Goal: Task Accomplishment & Management: Manage account settings

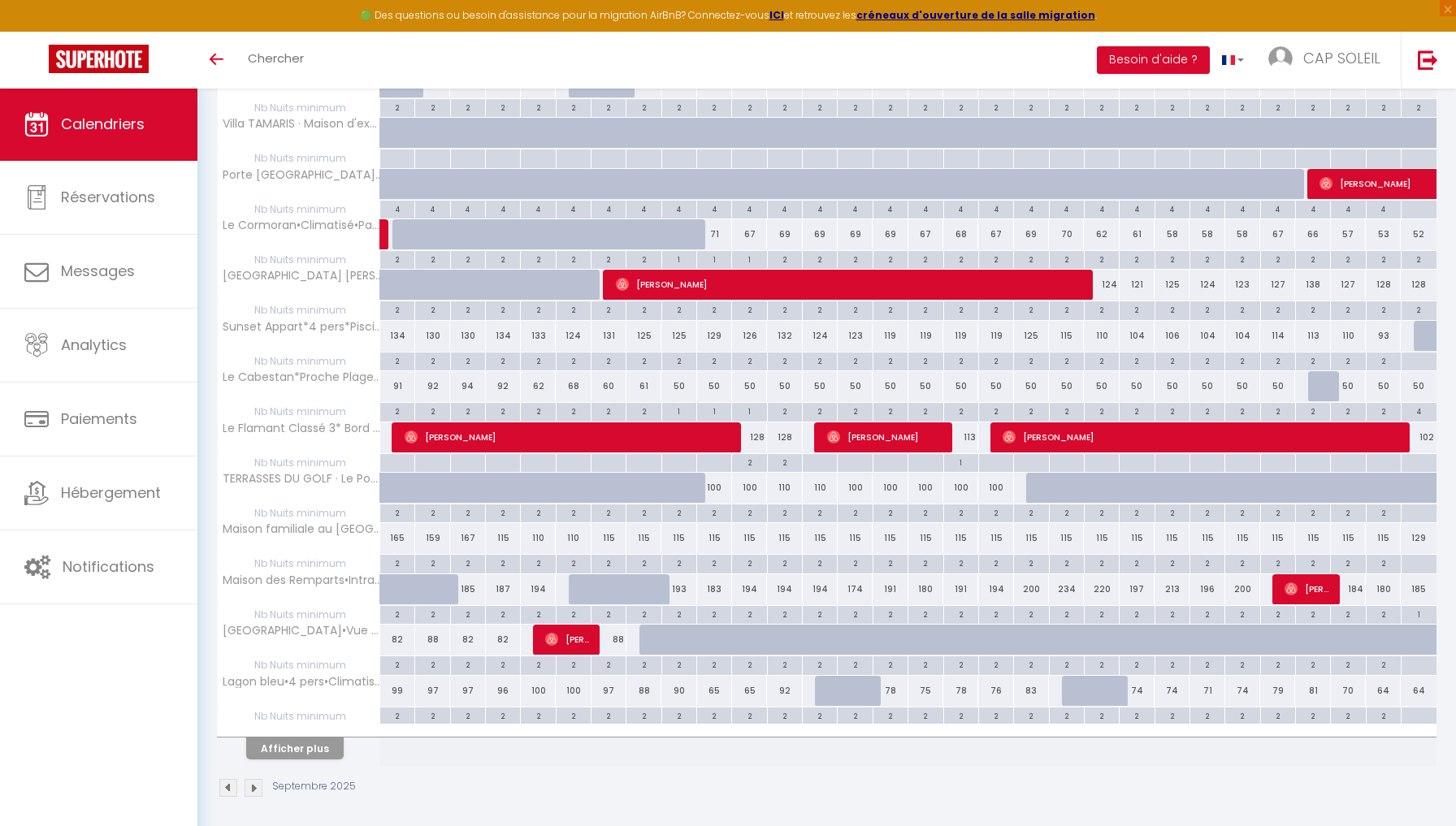
scroll to position [657, 0]
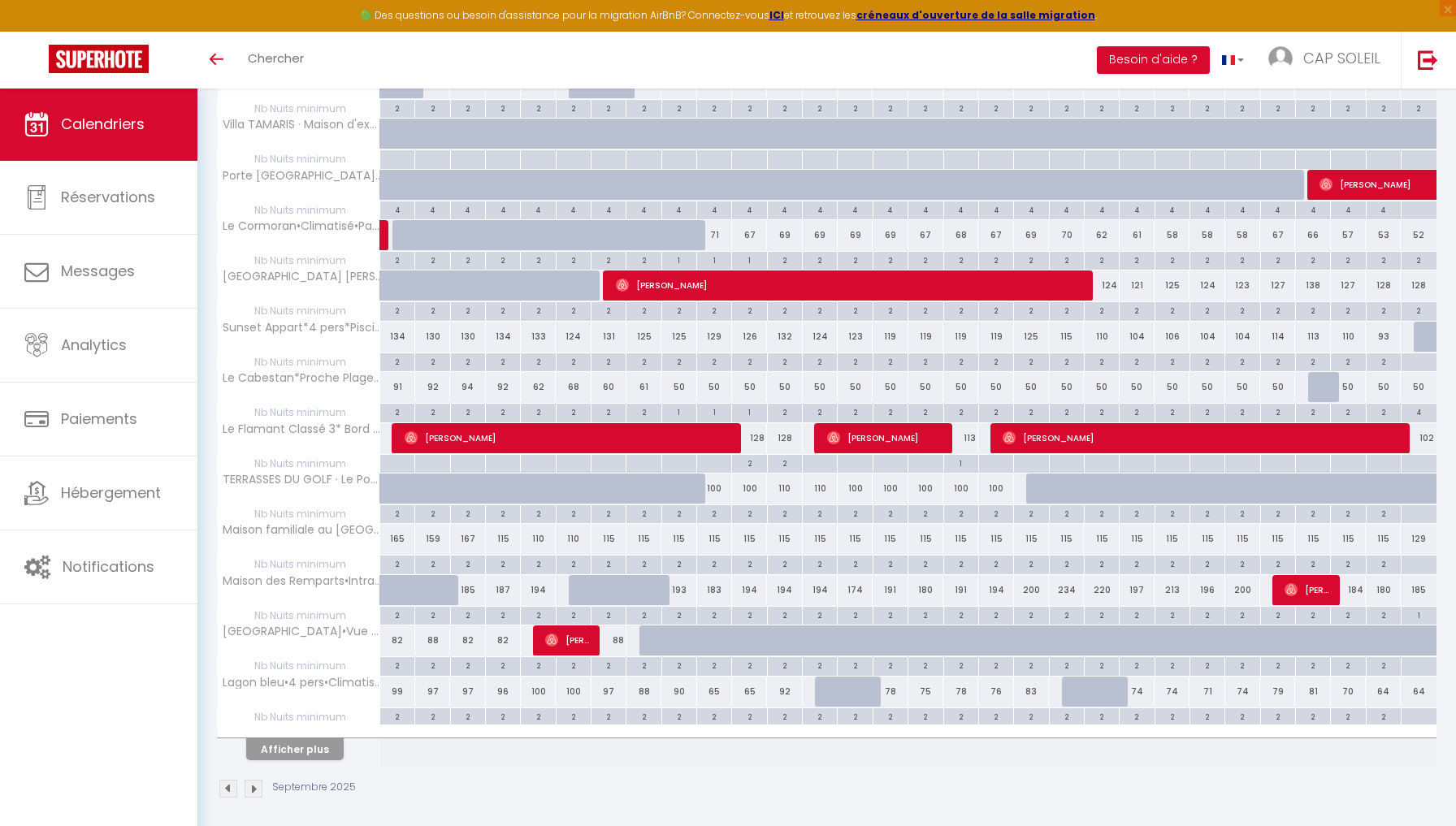
click at [286, 746] on button "Afficher plus" at bounding box center [295, 749] width 98 height 22
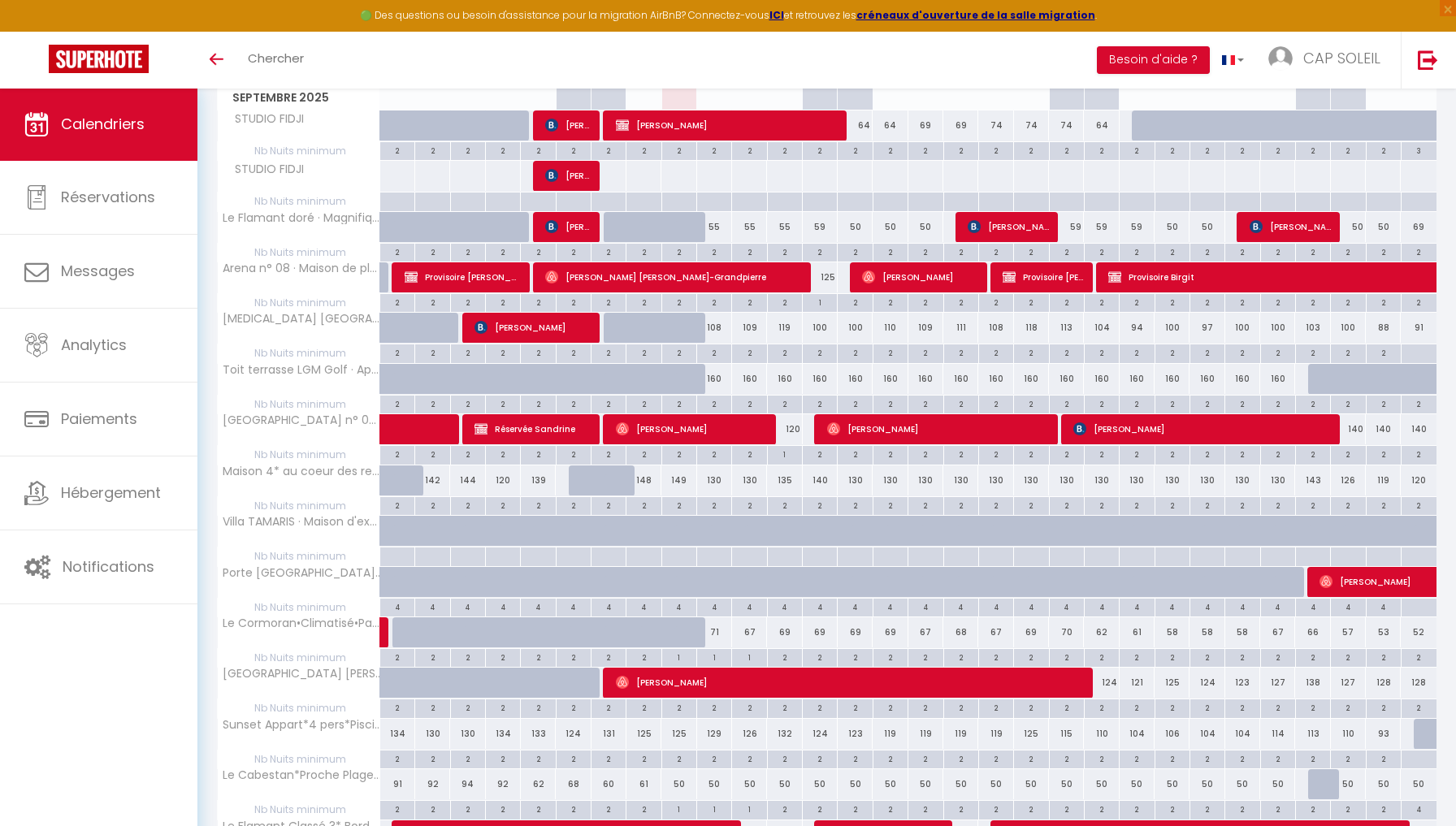
scroll to position [16, 0]
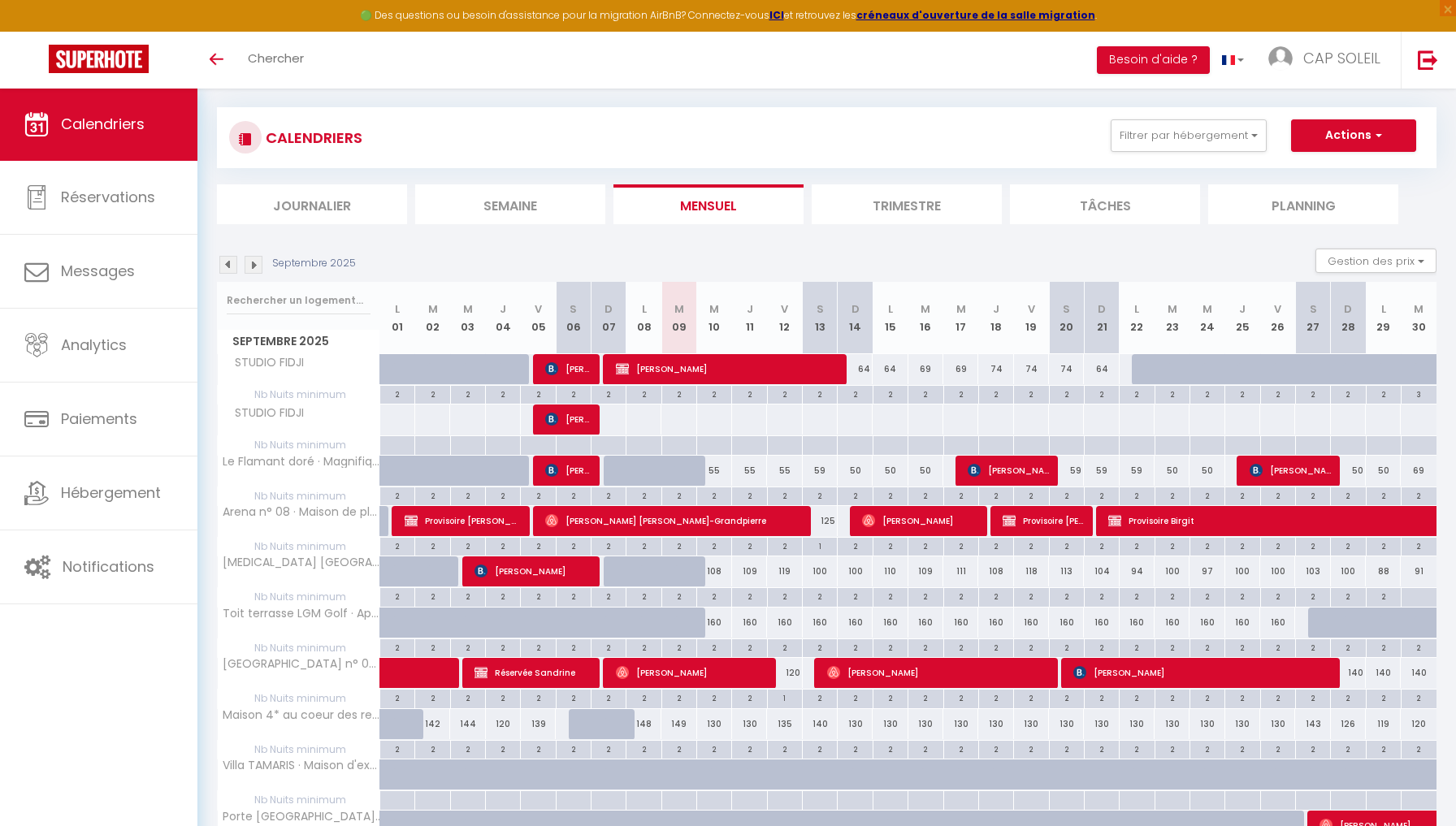
click at [228, 263] on img at bounding box center [228, 265] width 18 height 18
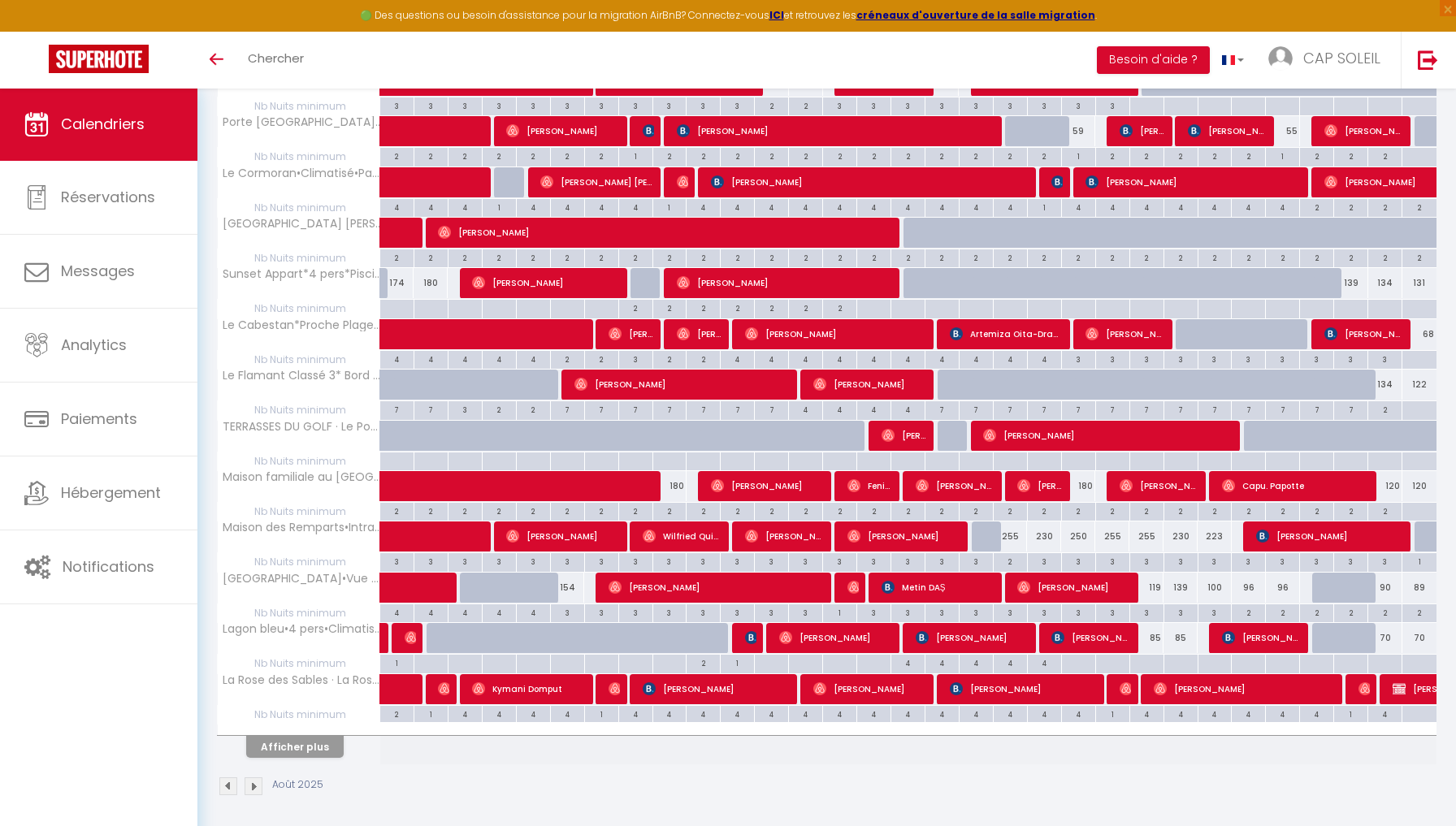
scroll to position [657, 0]
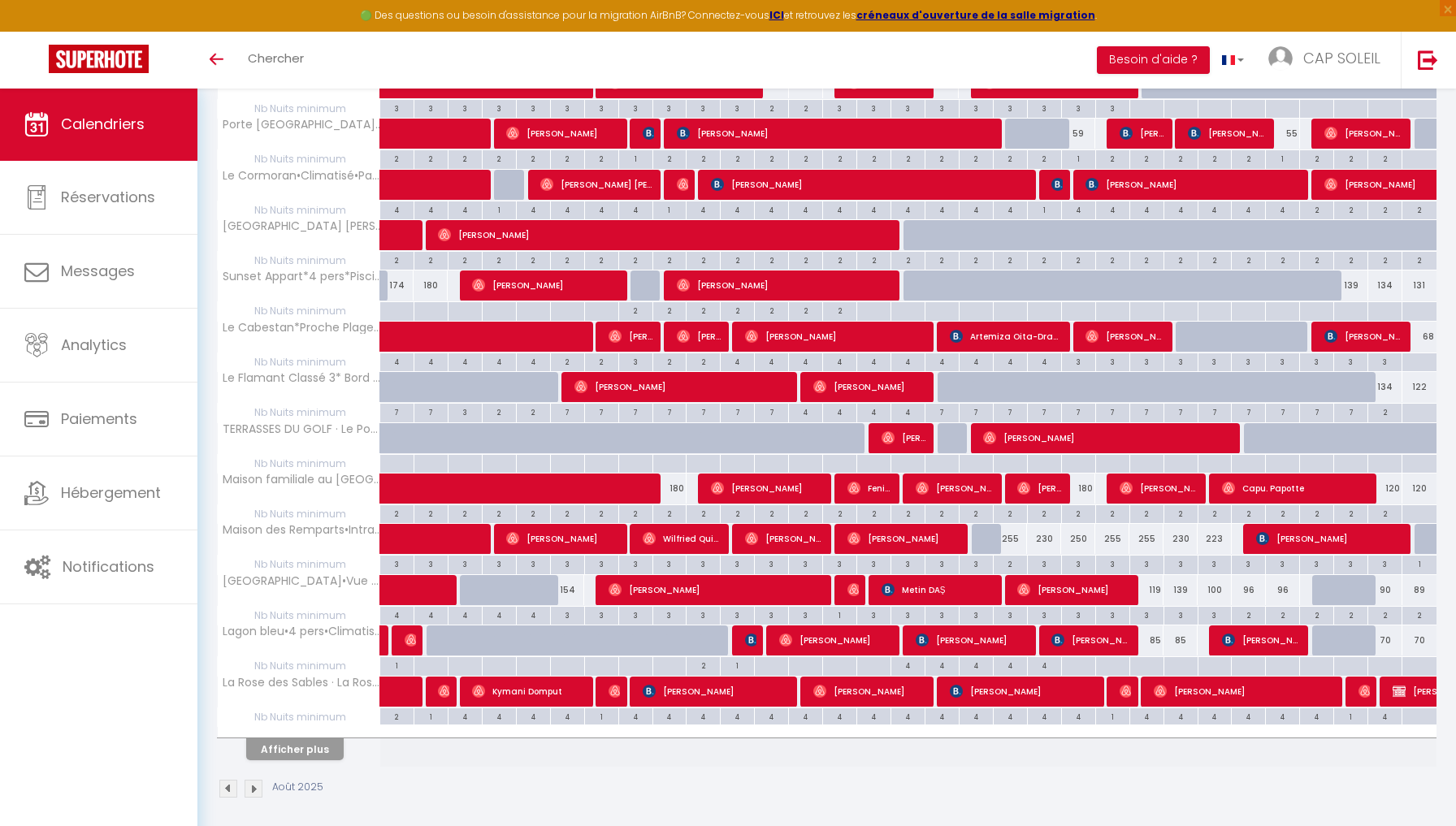
click at [290, 741] on button "Afficher plus" at bounding box center [295, 749] width 98 height 22
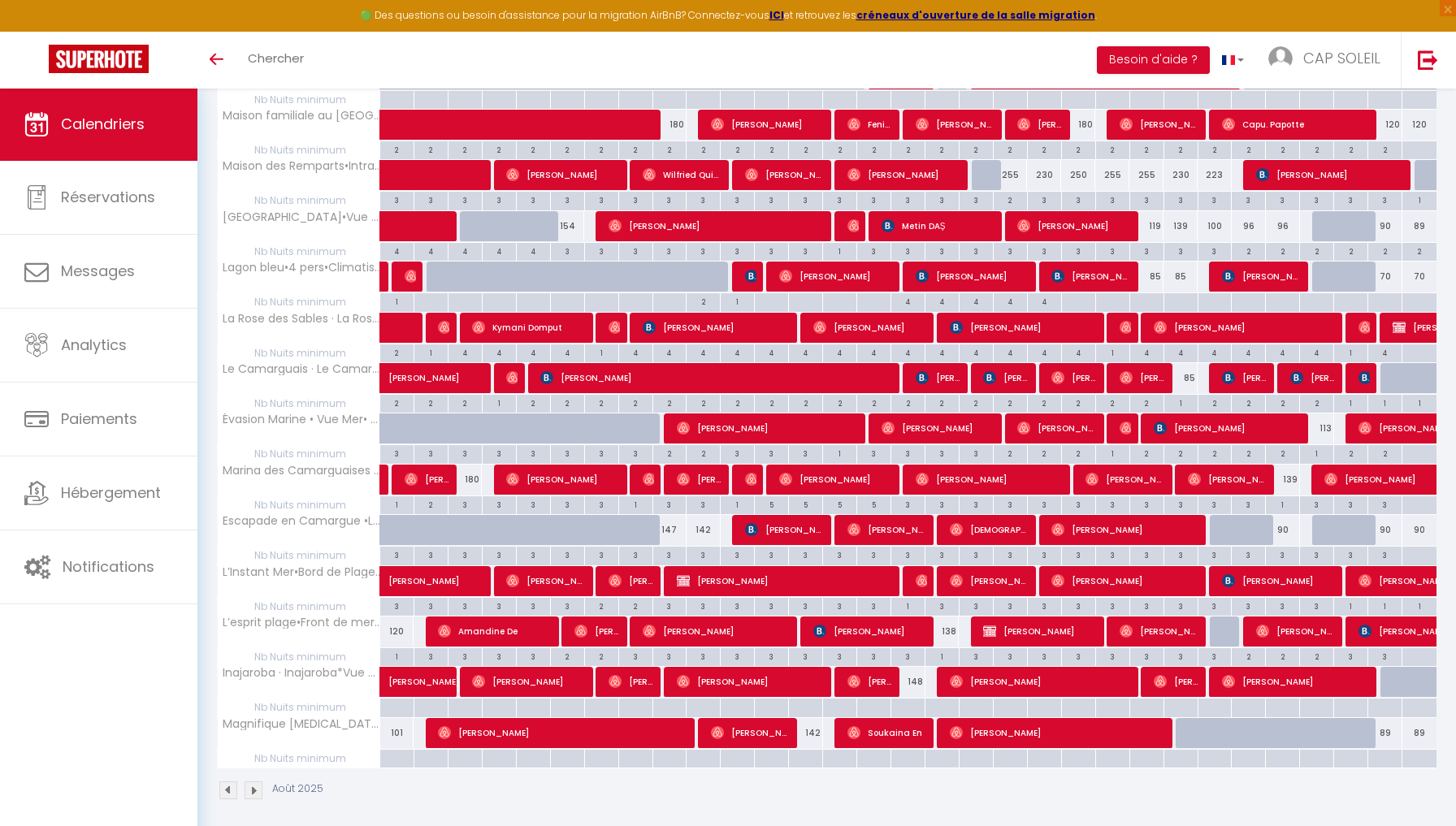
scroll to position [1019, 0]
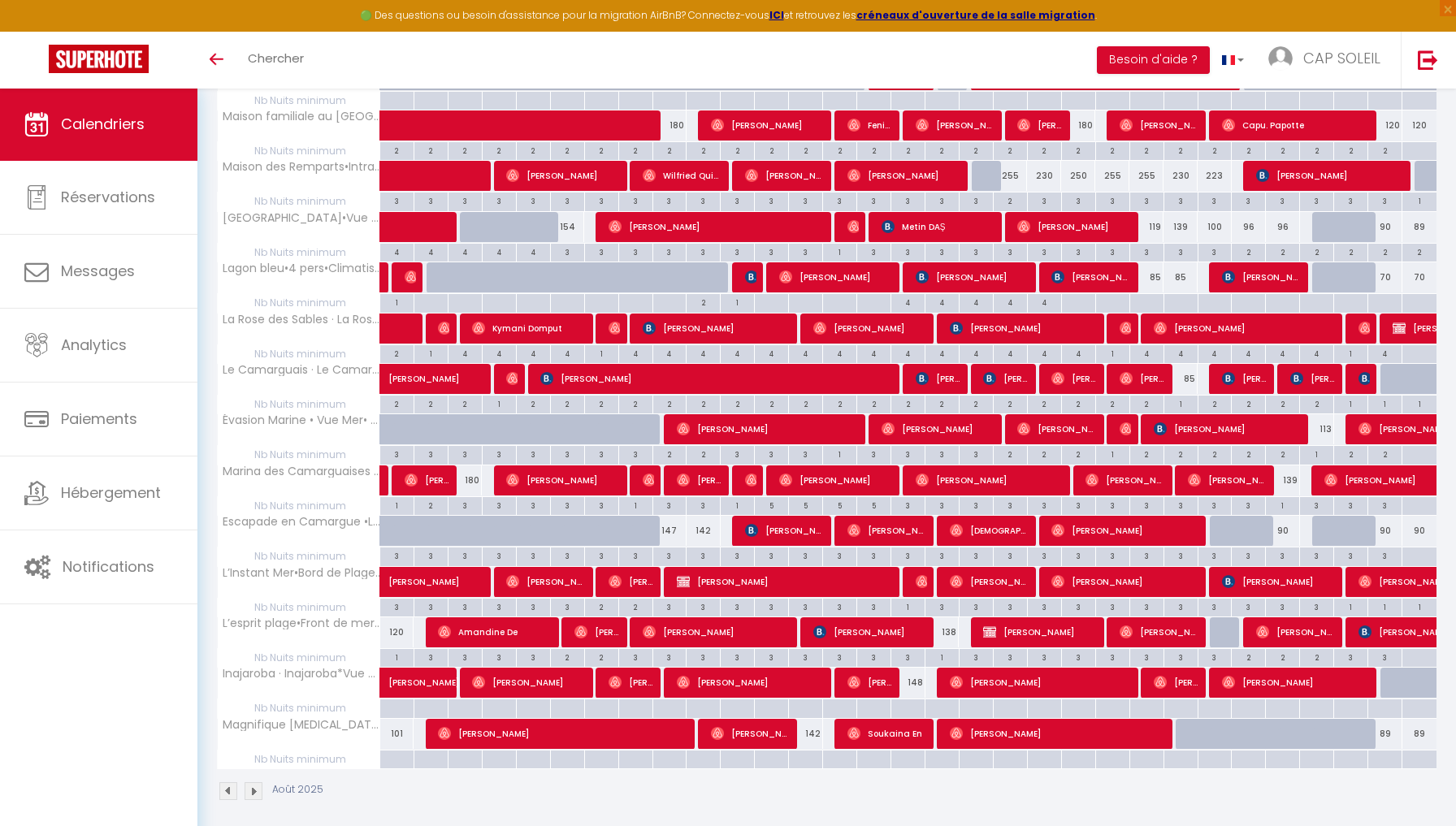
click at [223, 782] on img at bounding box center [228, 791] width 18 height 18
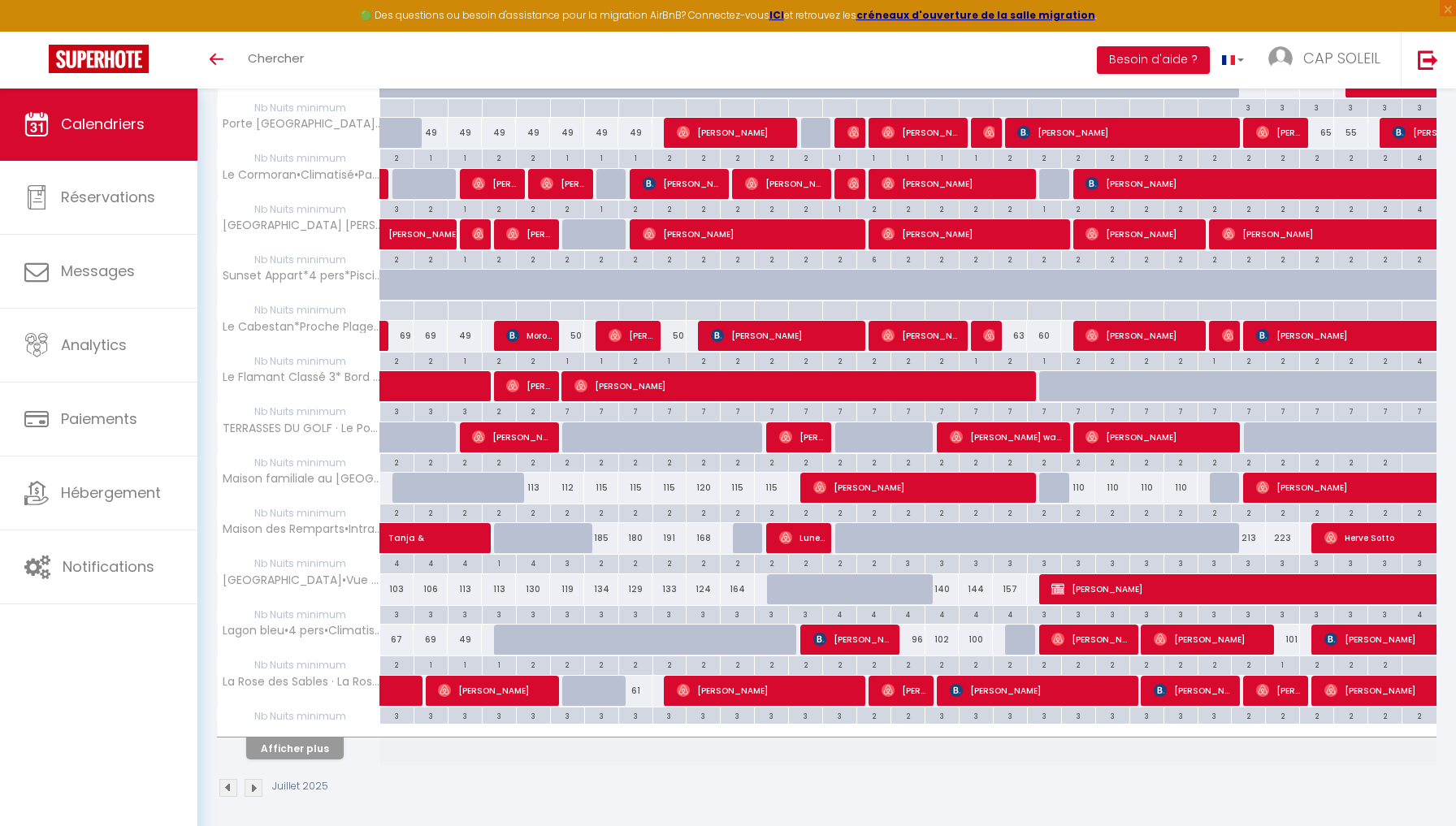
scroll to position [657, 0]
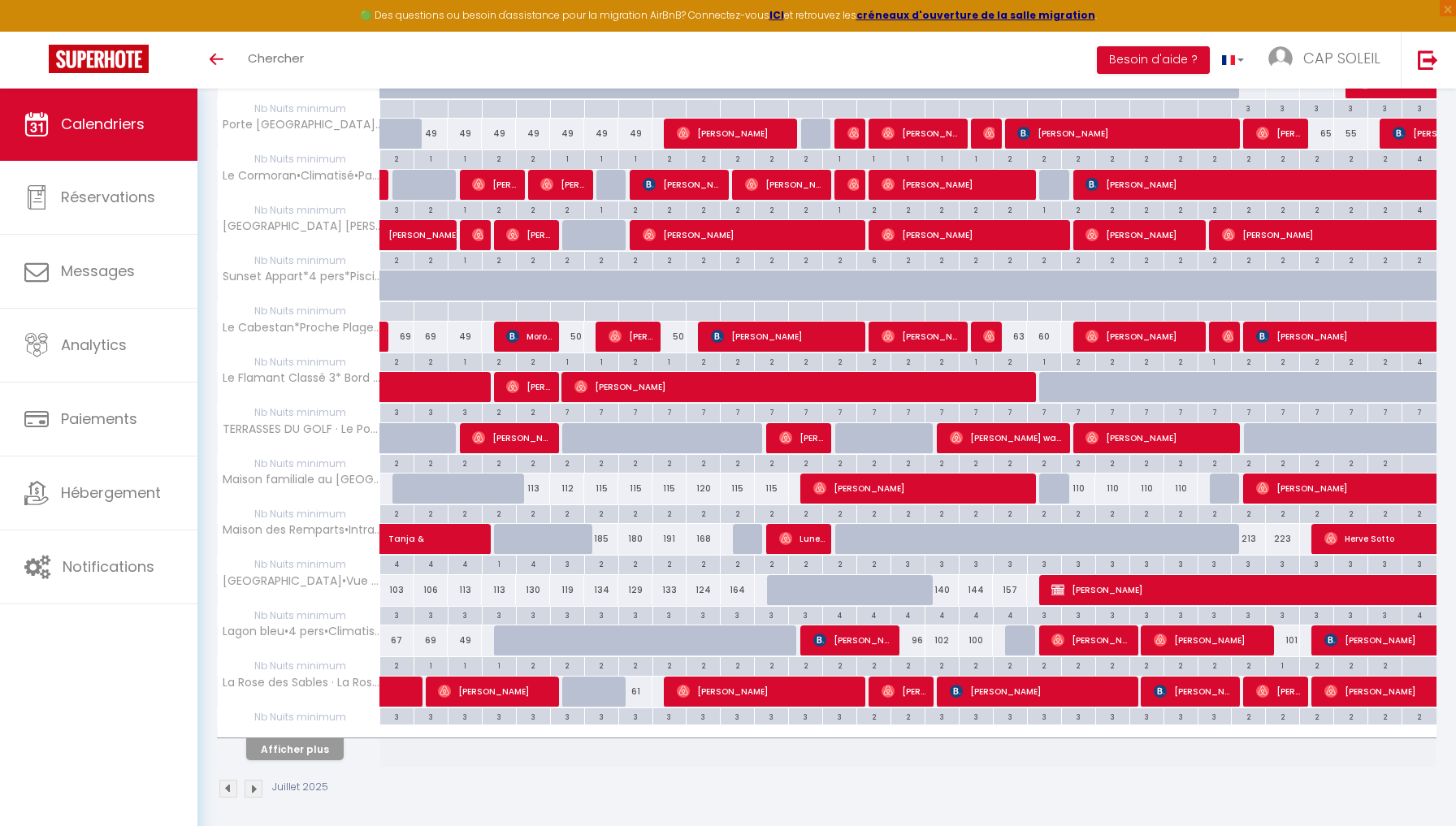
click at [284, 746] on button "Afficher plus" at bounding box center [295, 749] width 98 height 22
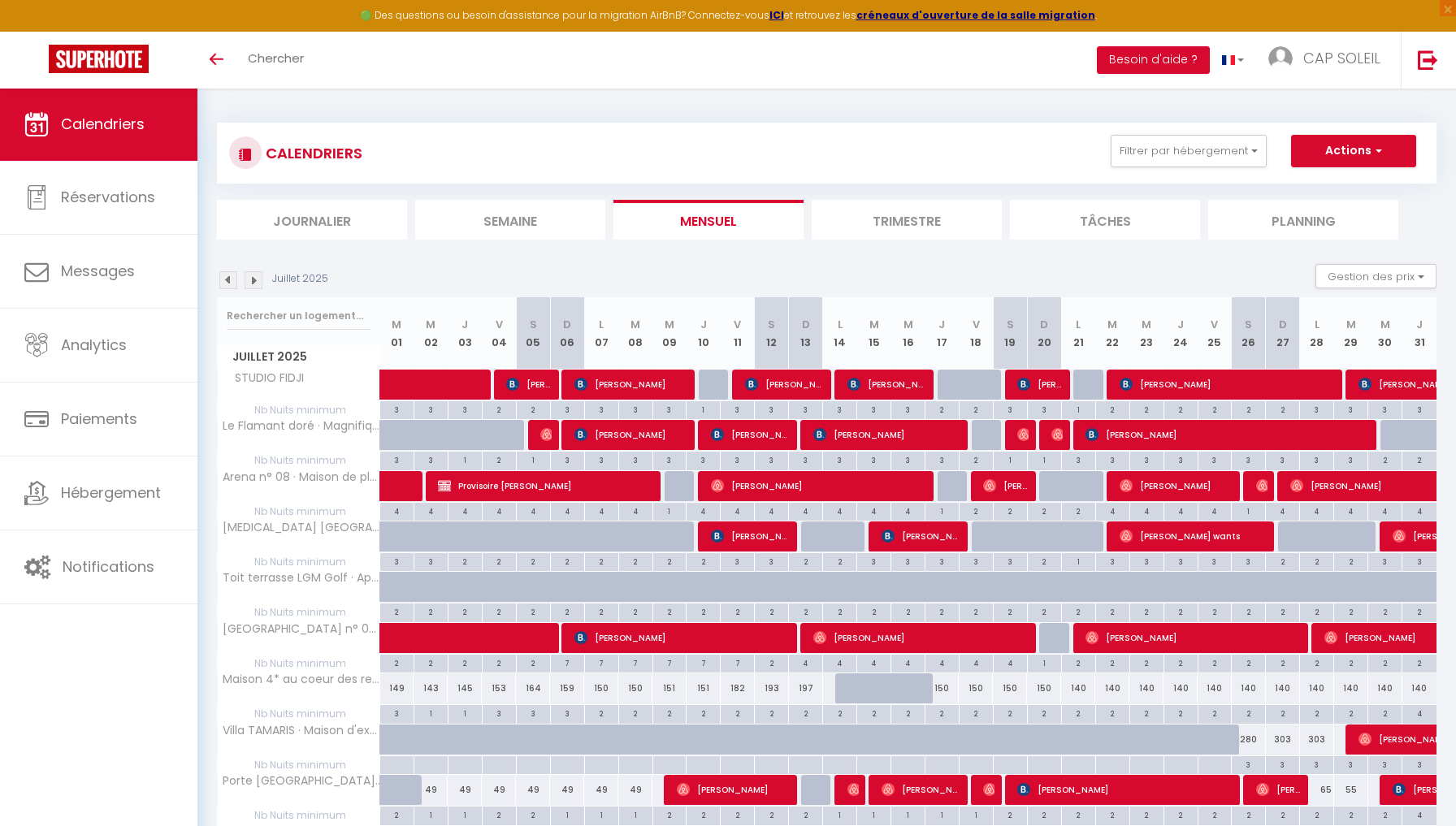
scroll to position [0, 0]
click at [256, 280] on img at bounding box center [254, 280] width 18 height 18
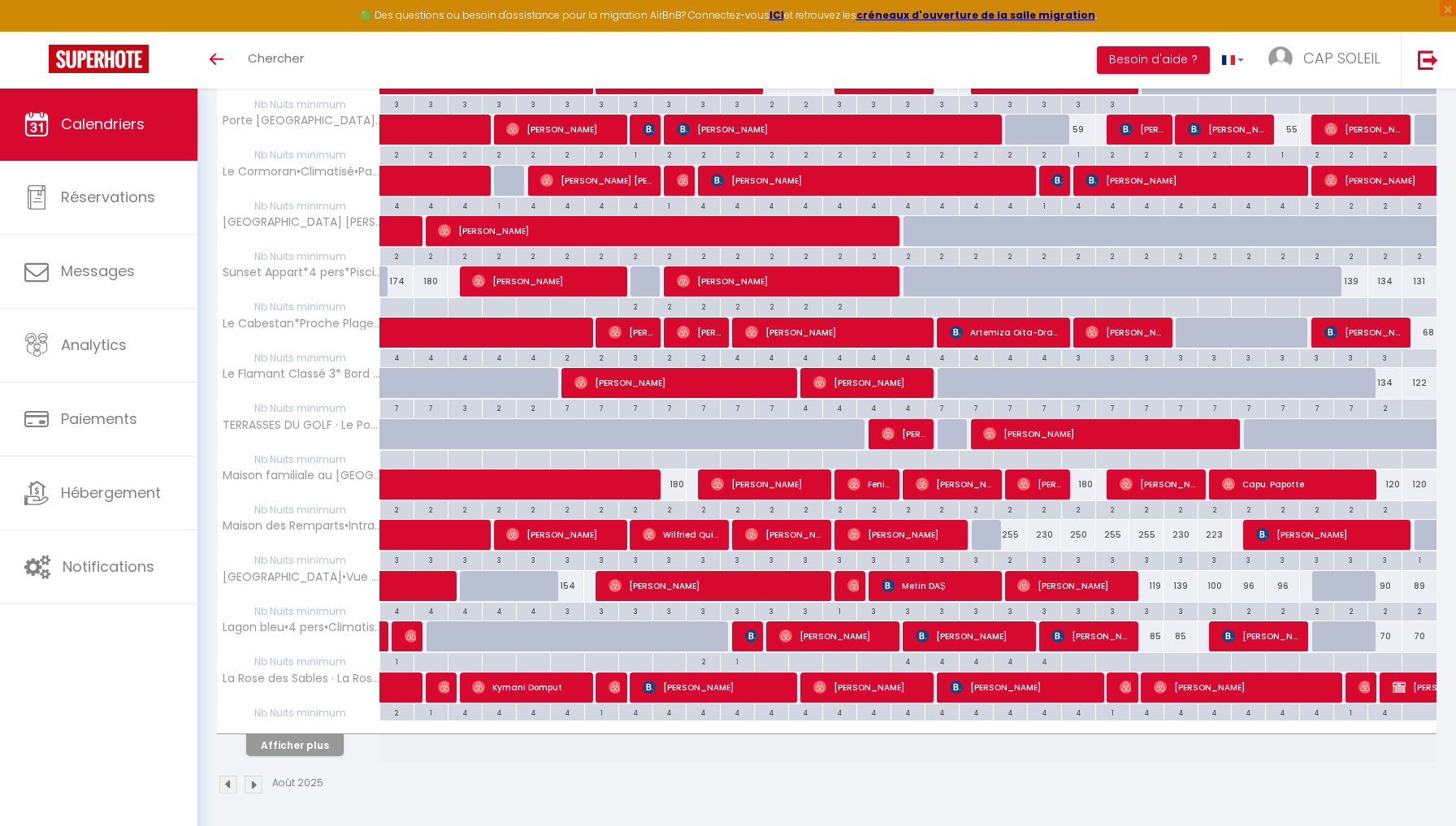
scroll to position [657, 0]
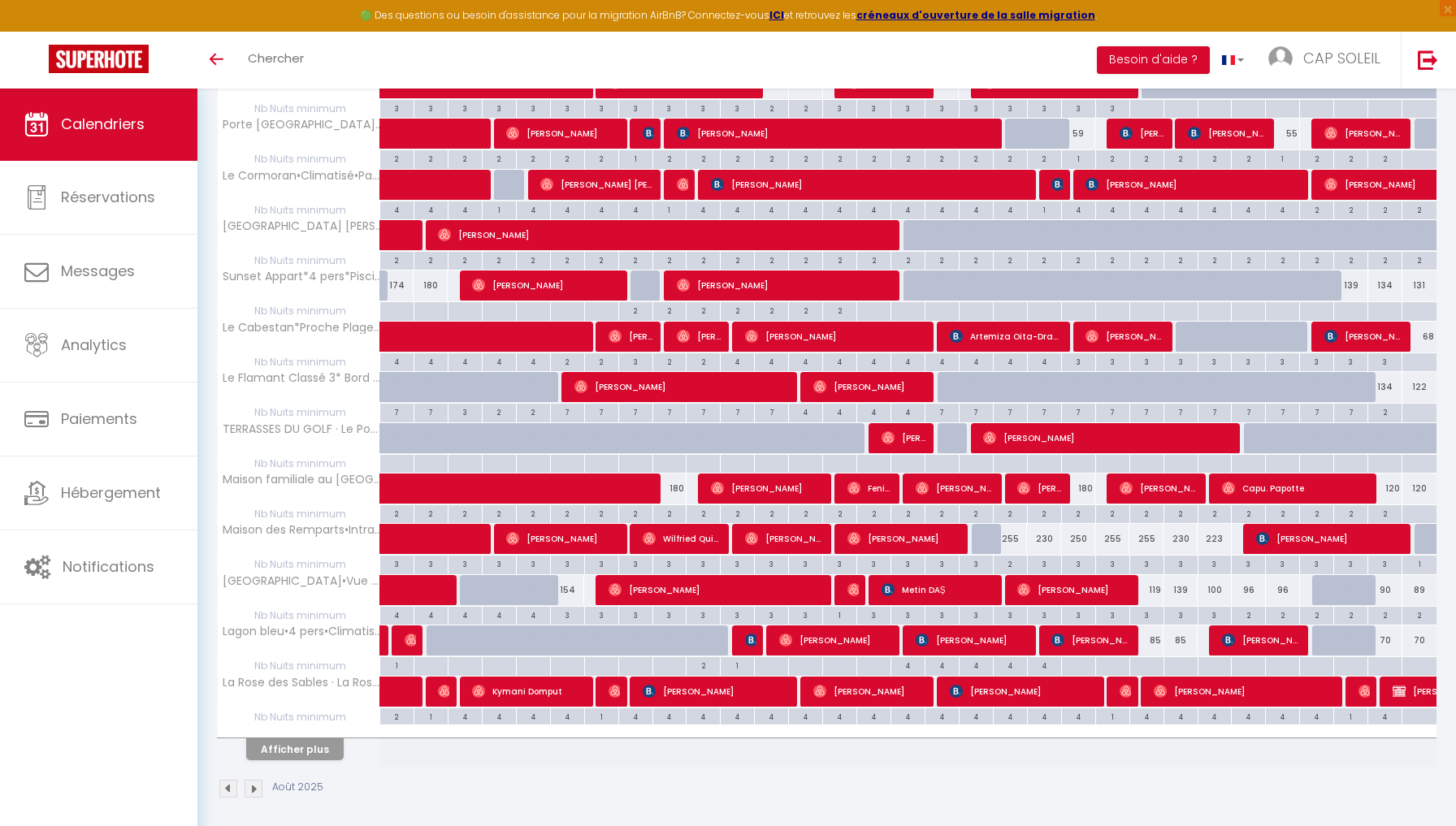
click at [299, 738] on button "Afficher plus" at bounding box center [295, 749] width 98 height 22
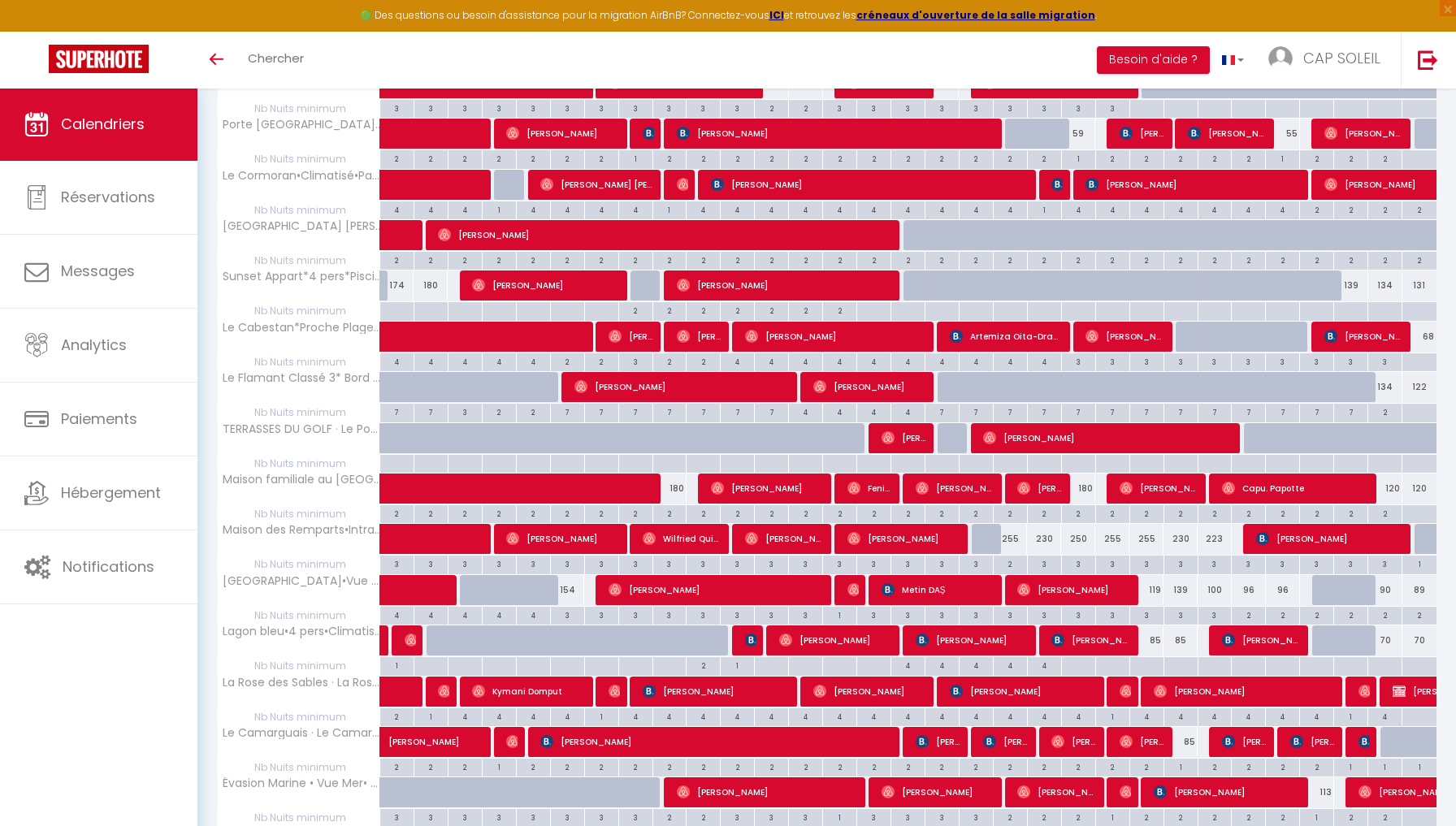
select select
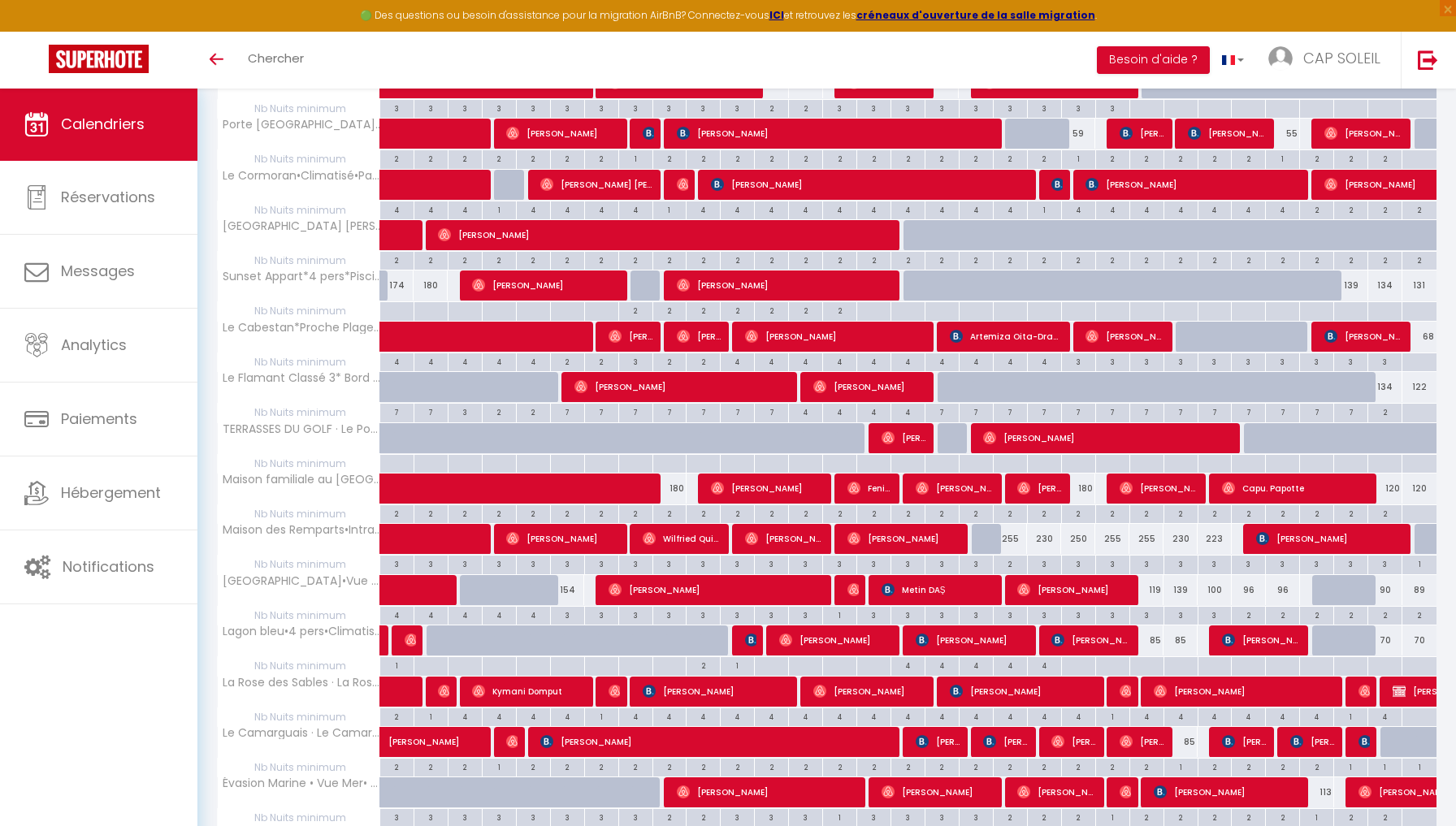
select select
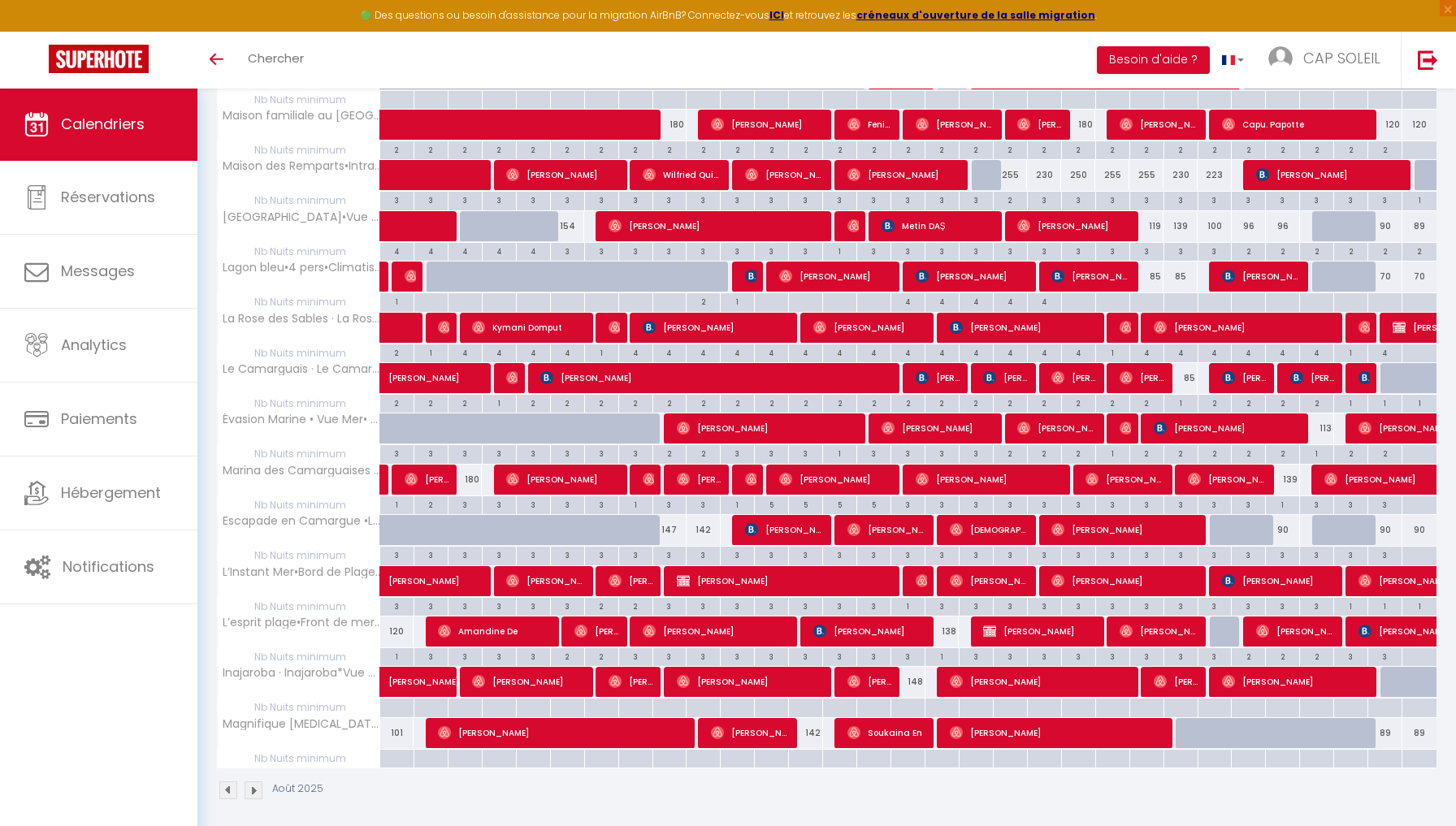
scroll to position [1019, 0]
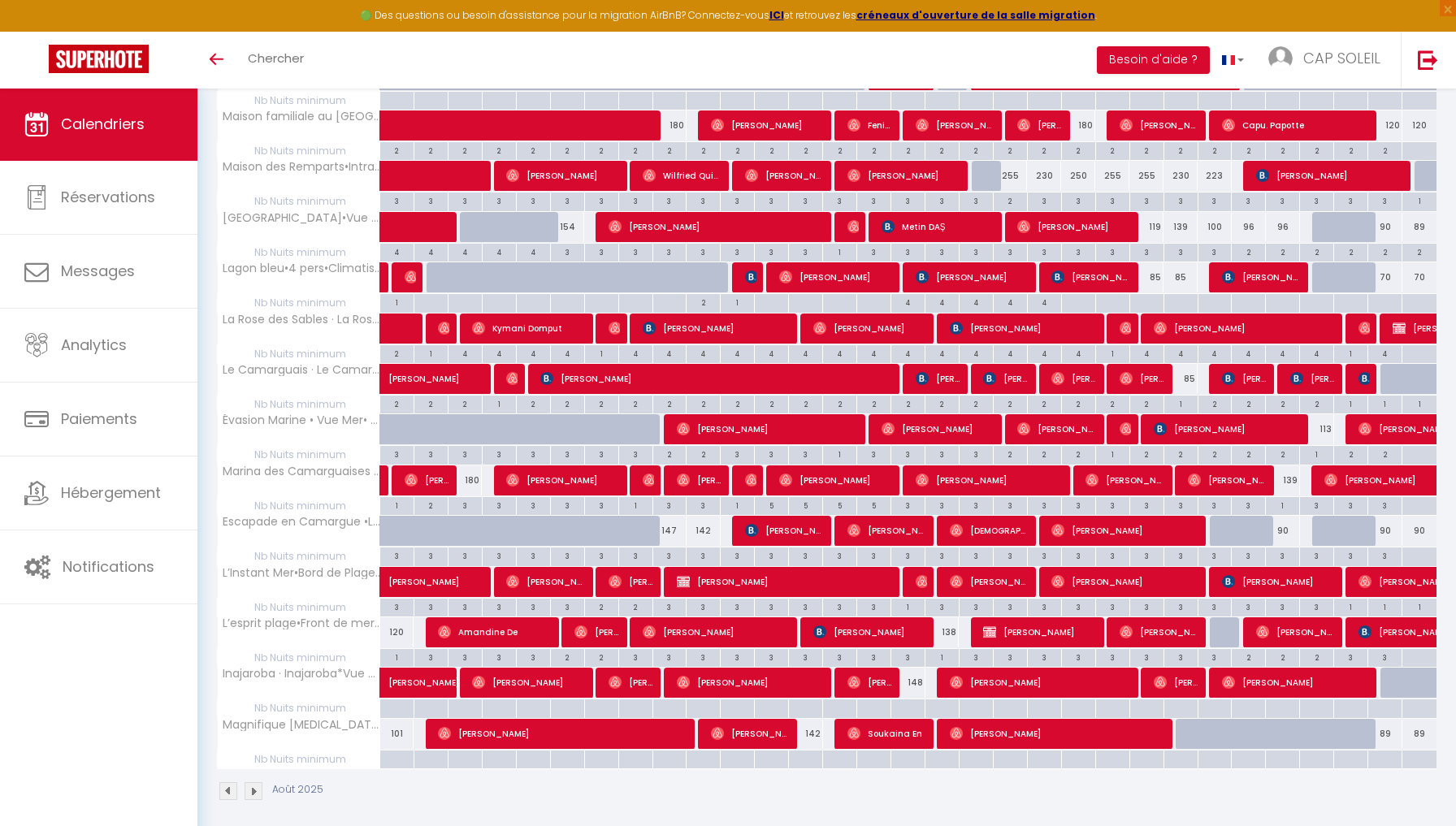
click at [474, 726] on span "[PERSON_NAME]" at bounding box center [563, 733] width 251 height 31
select select "OK"
select select "0"
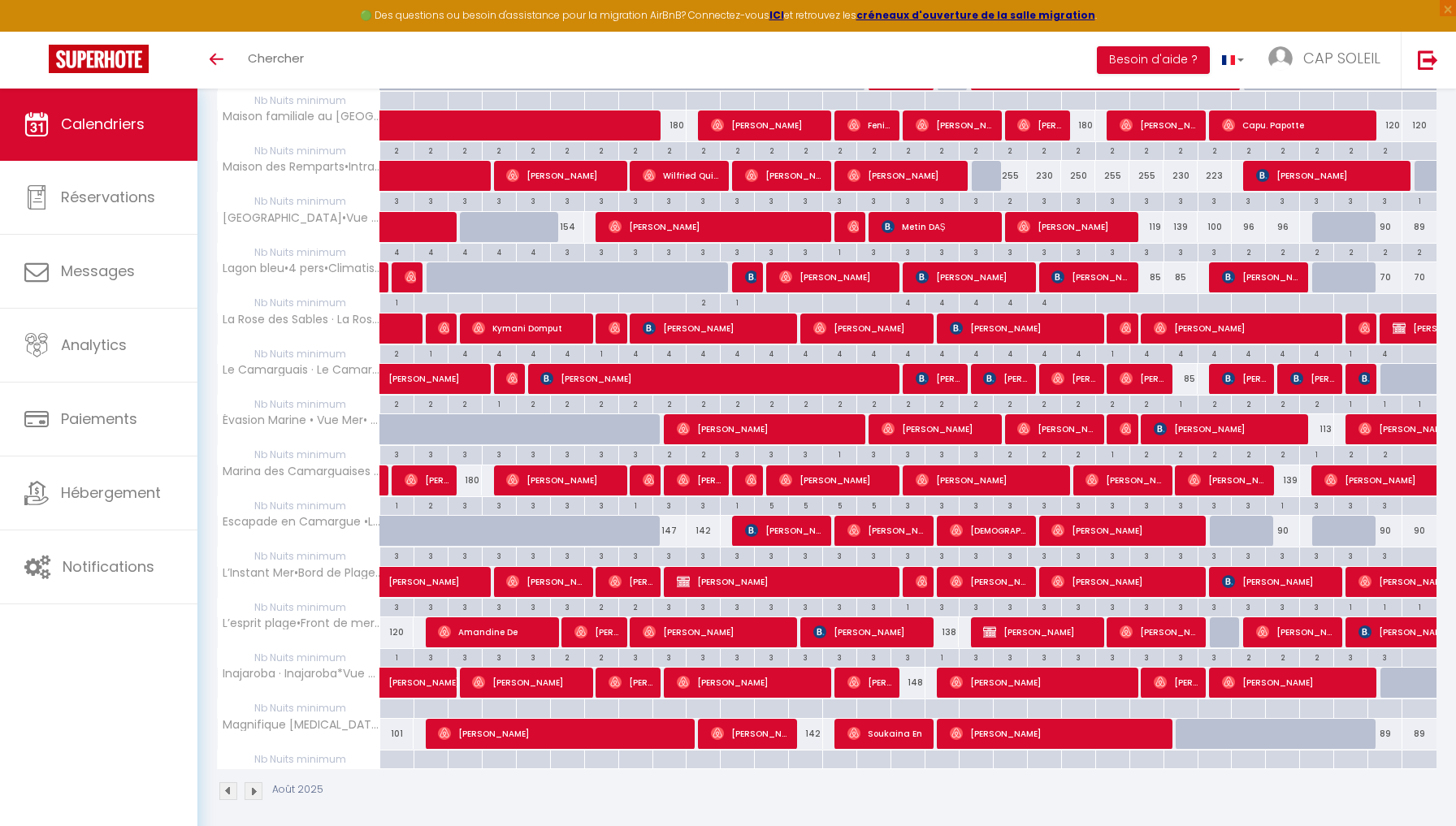
select select "1"
select select
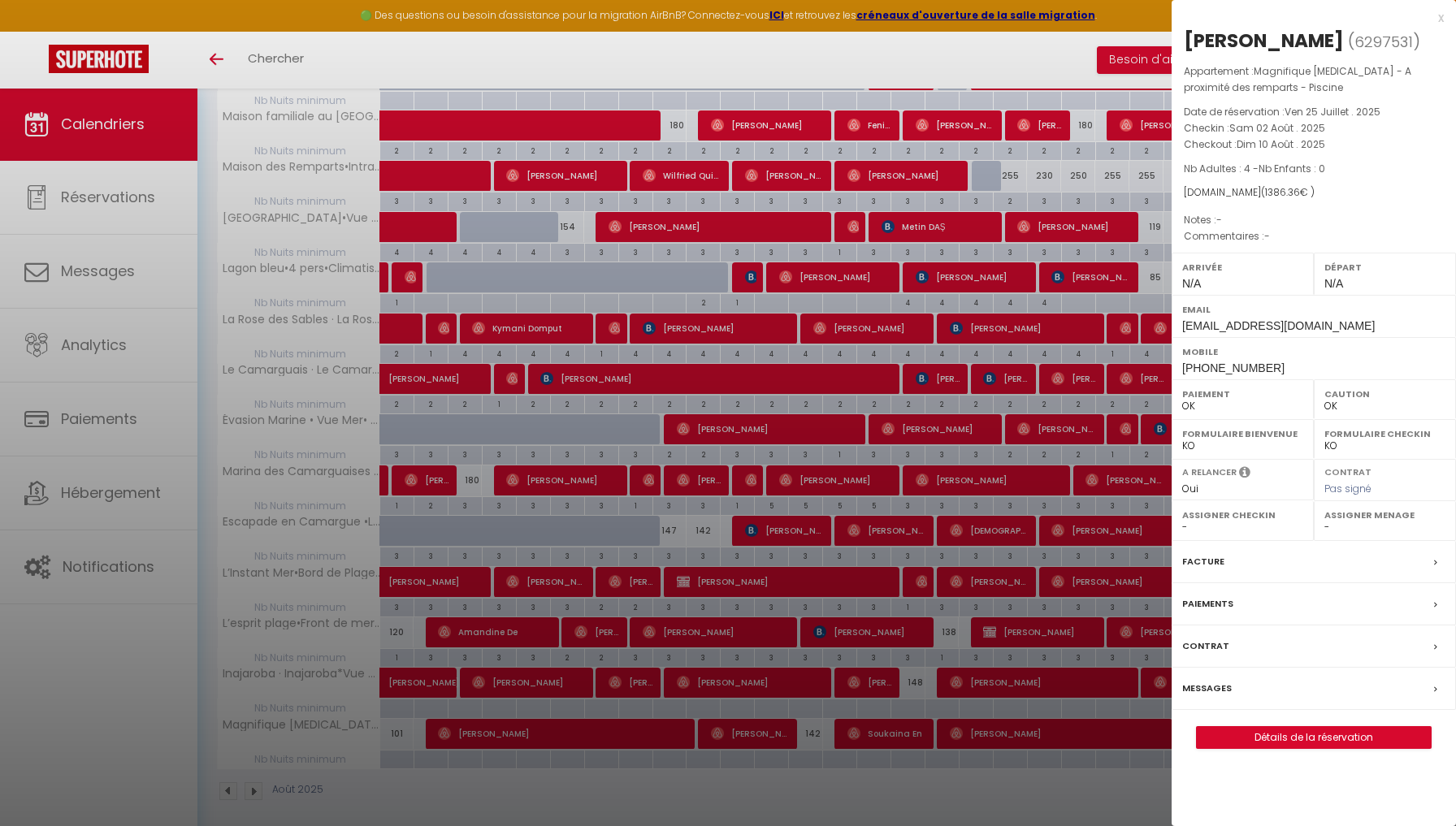
click at [759, 728] on div at bounding box center [728, 413] width 1456 height 826
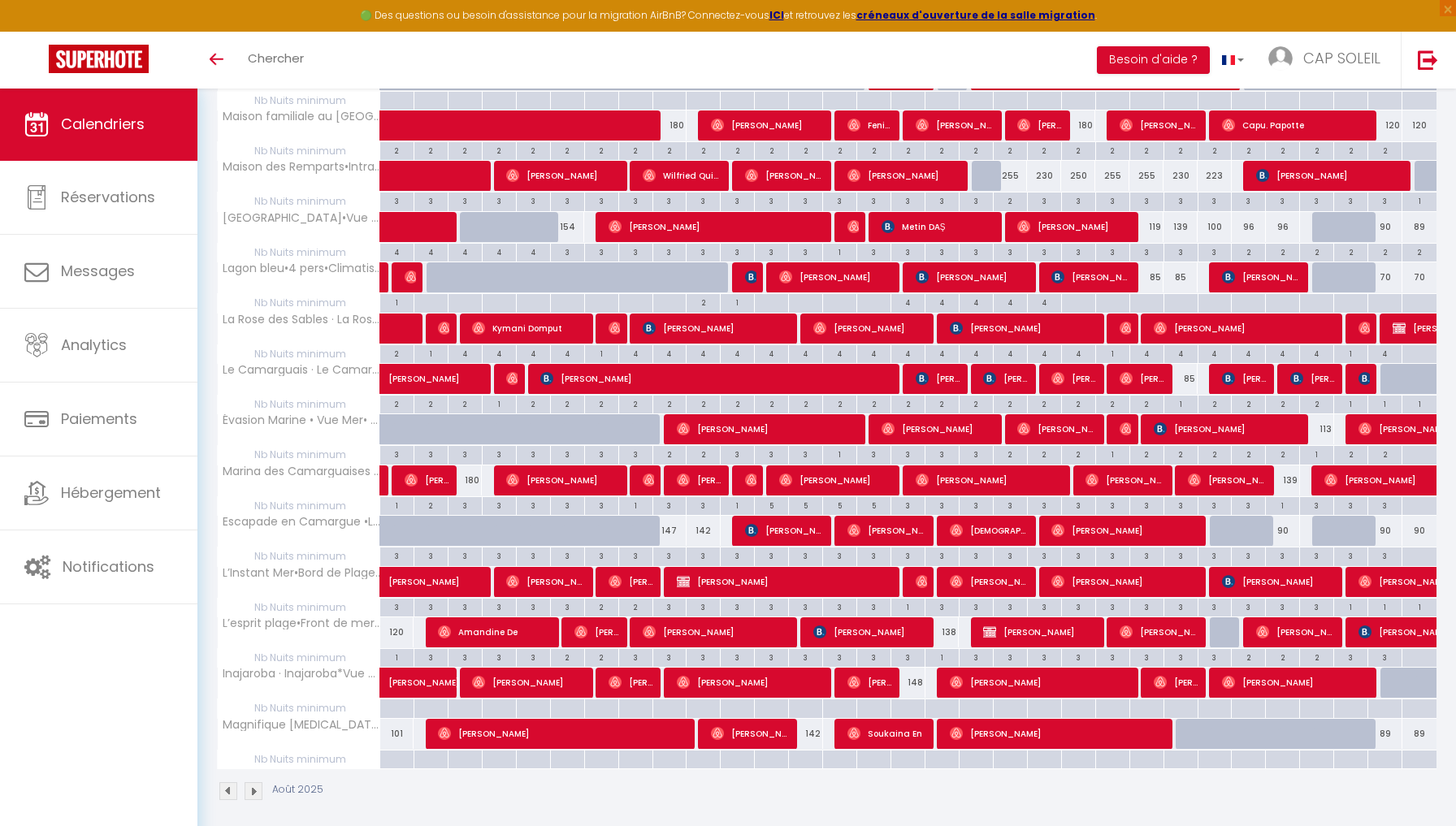
click at [759, 728] on span "[PERSON_NAME]" at bounding box center [751, 733] width 79 height 31
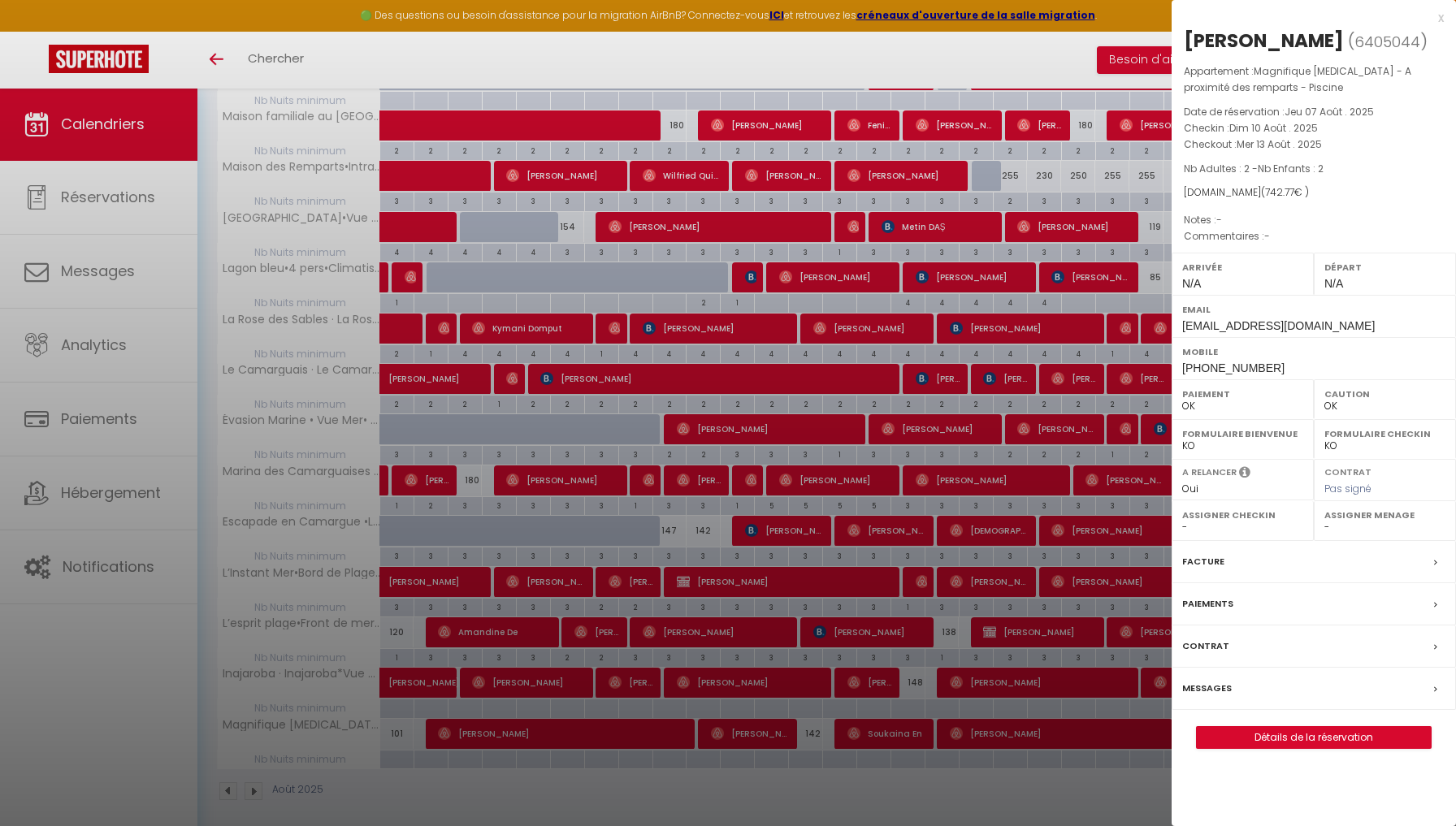
click at [854, 726] on div at bounding box center [728, 413] width 1456 height 826
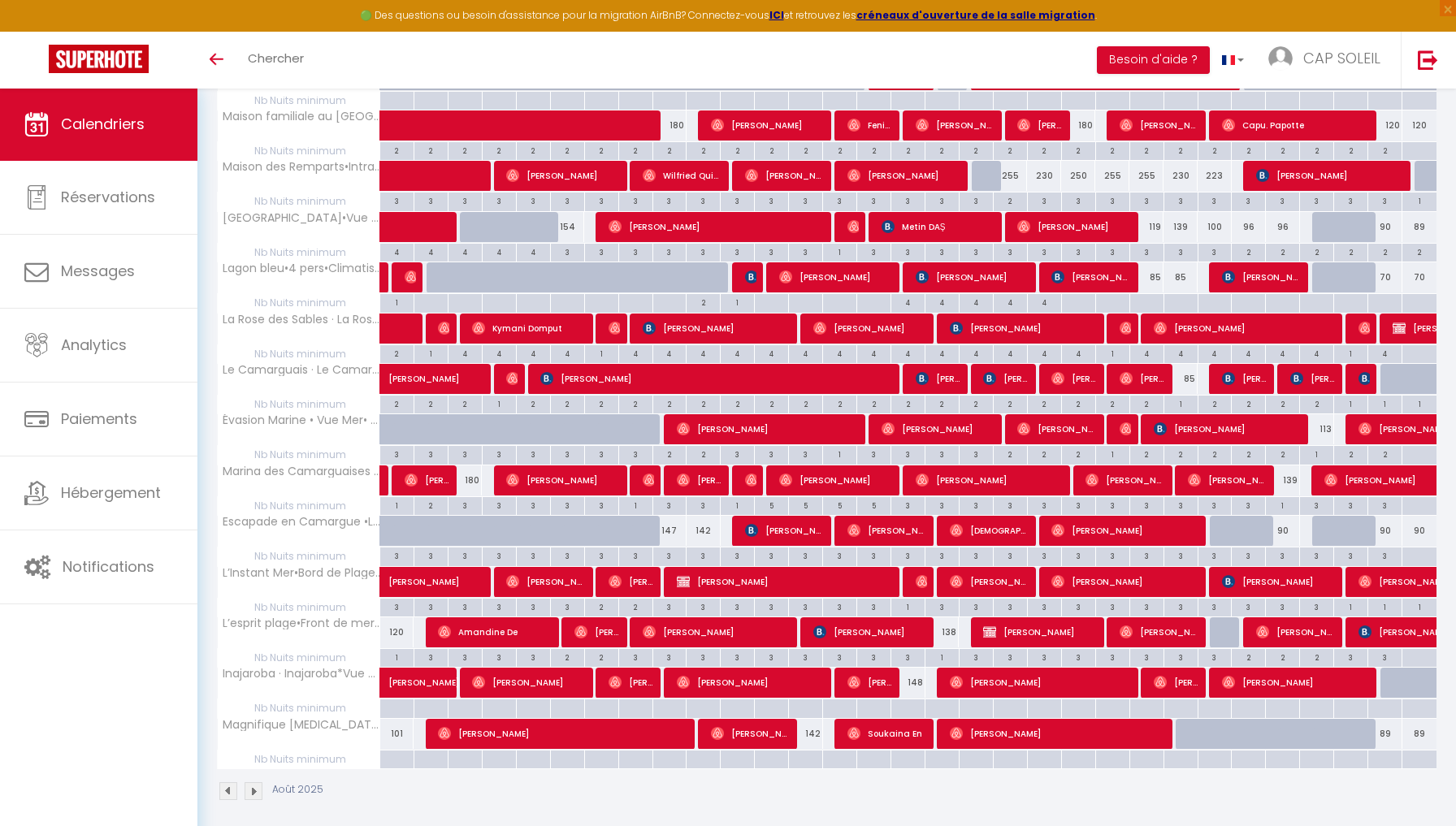
click at [854, 727] on img at bounding box center [855, 733] width 13 height 13
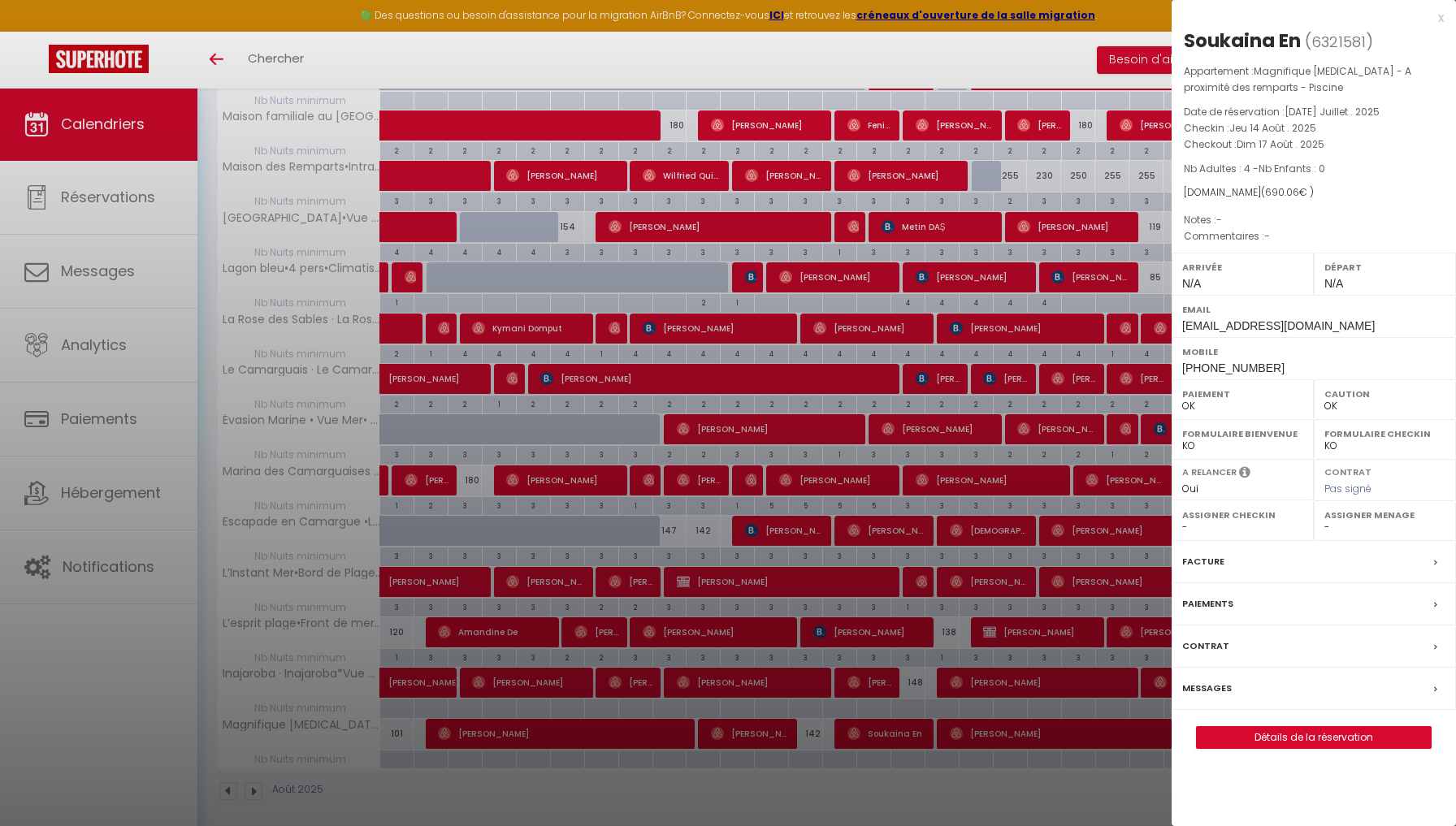
click at [970, 721] on div at bounding box center [728, 413] width 1456 height 826
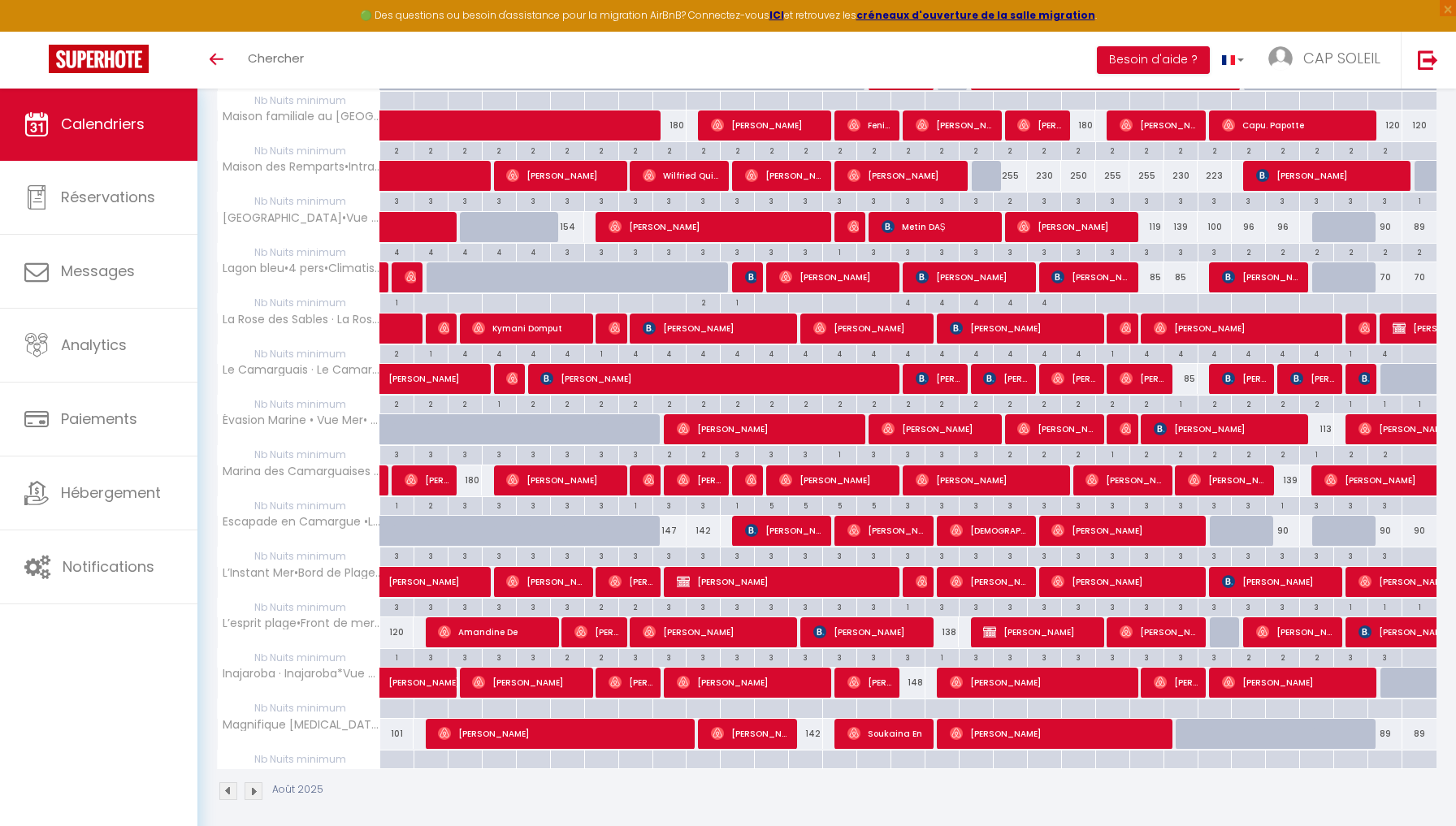
click at [970, 721] on span "[PERSON_NAME]" at bounding box center [1057, 733] width 216 height 31
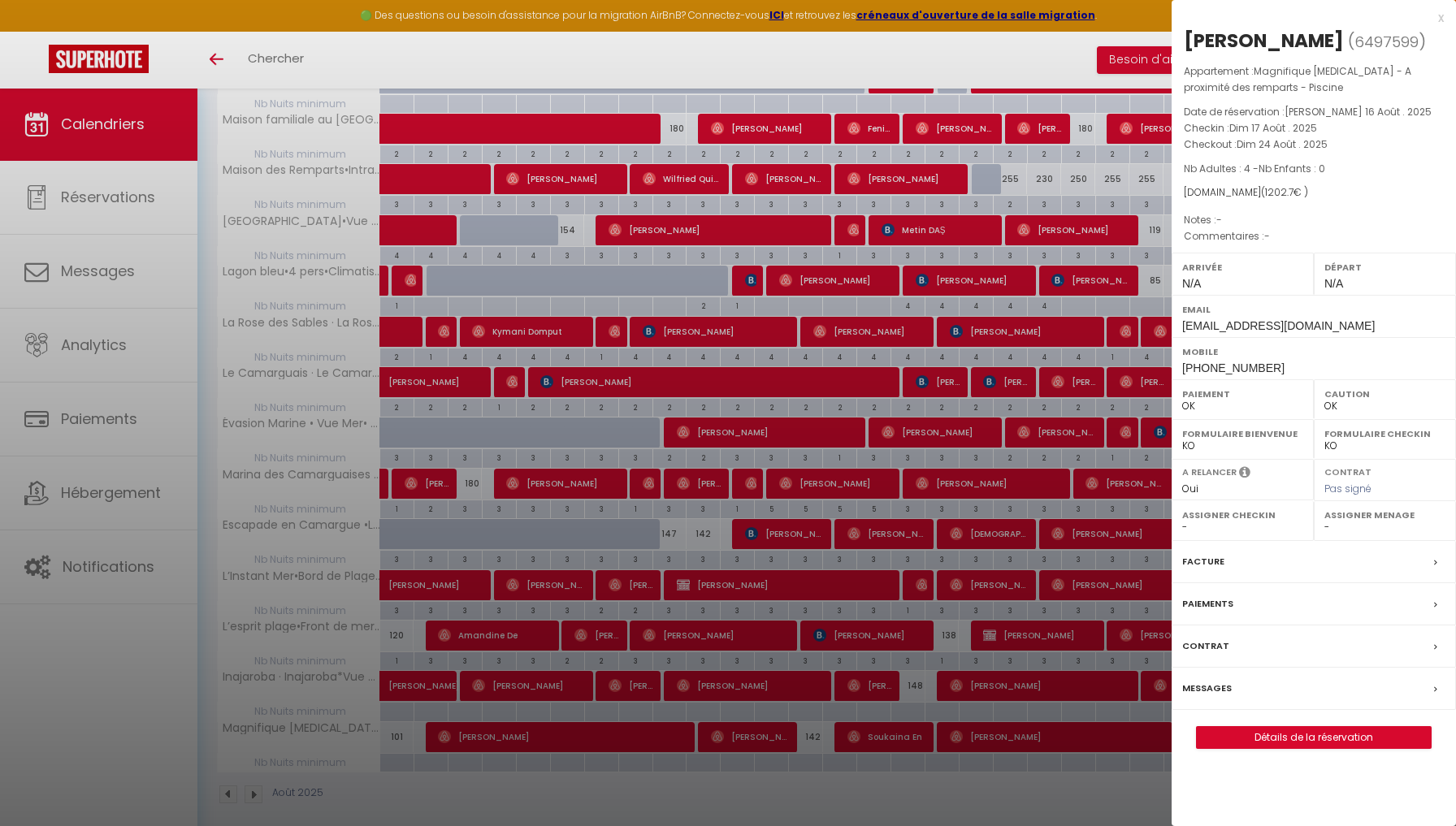
scroll to position [1016, 0]
click at [1439, 17] on div "x" at bounding box center [1308, 18] width 272 height 20
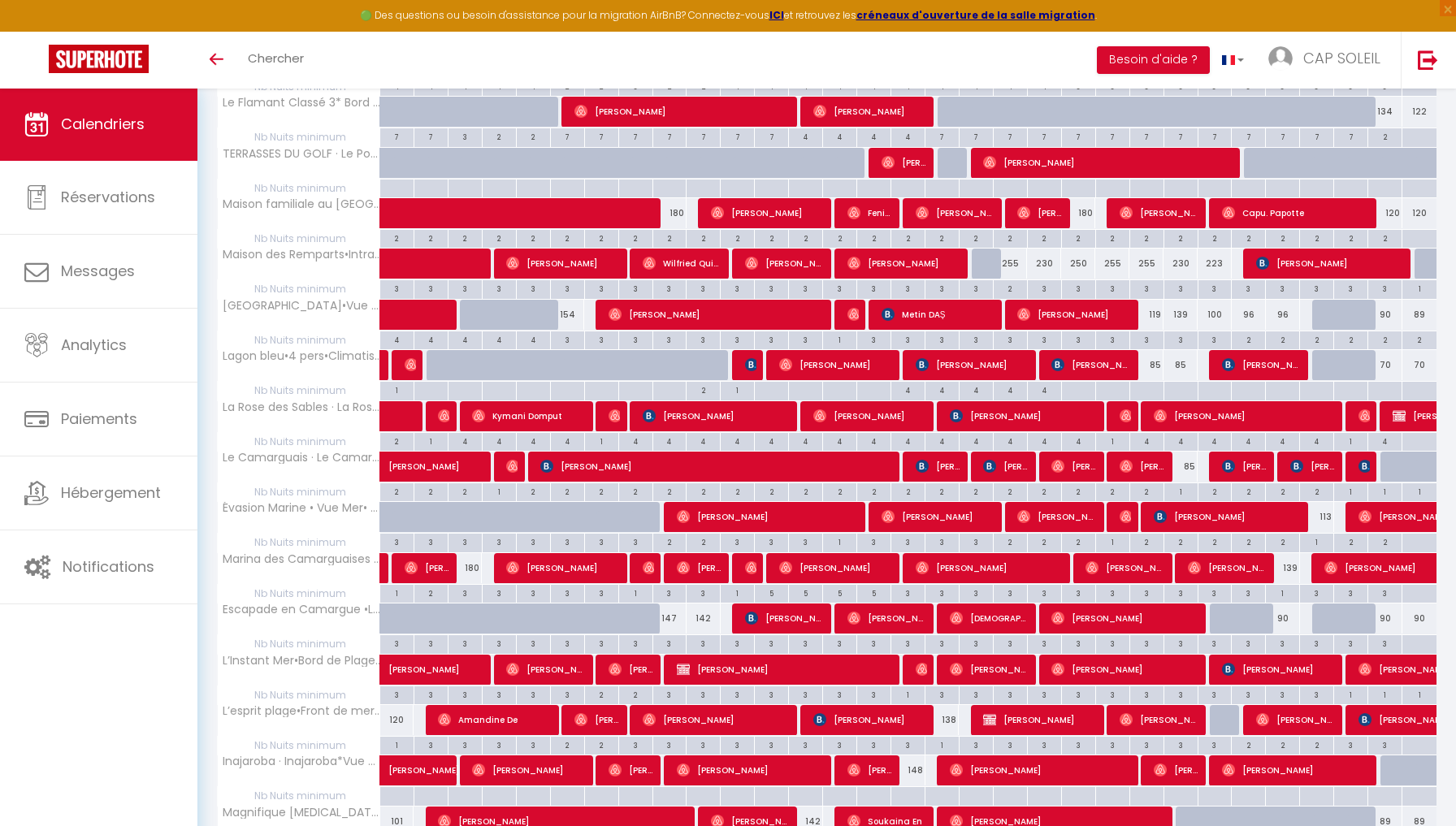
scroll to position [935, 0]
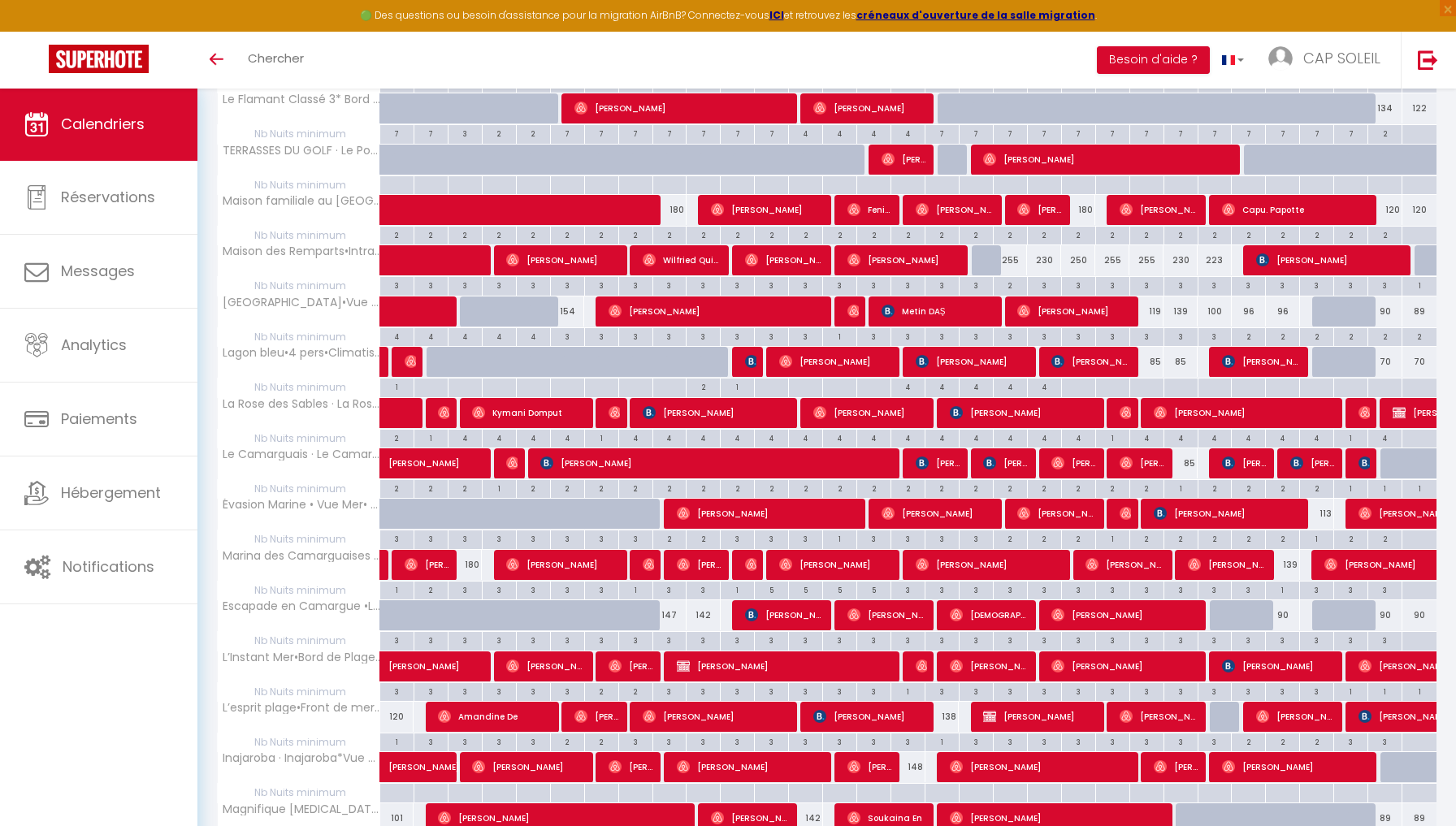
click at [1367, 555] on span "[PERSON_NAME]" at bounding box center [1399, 564] width 150 height 31
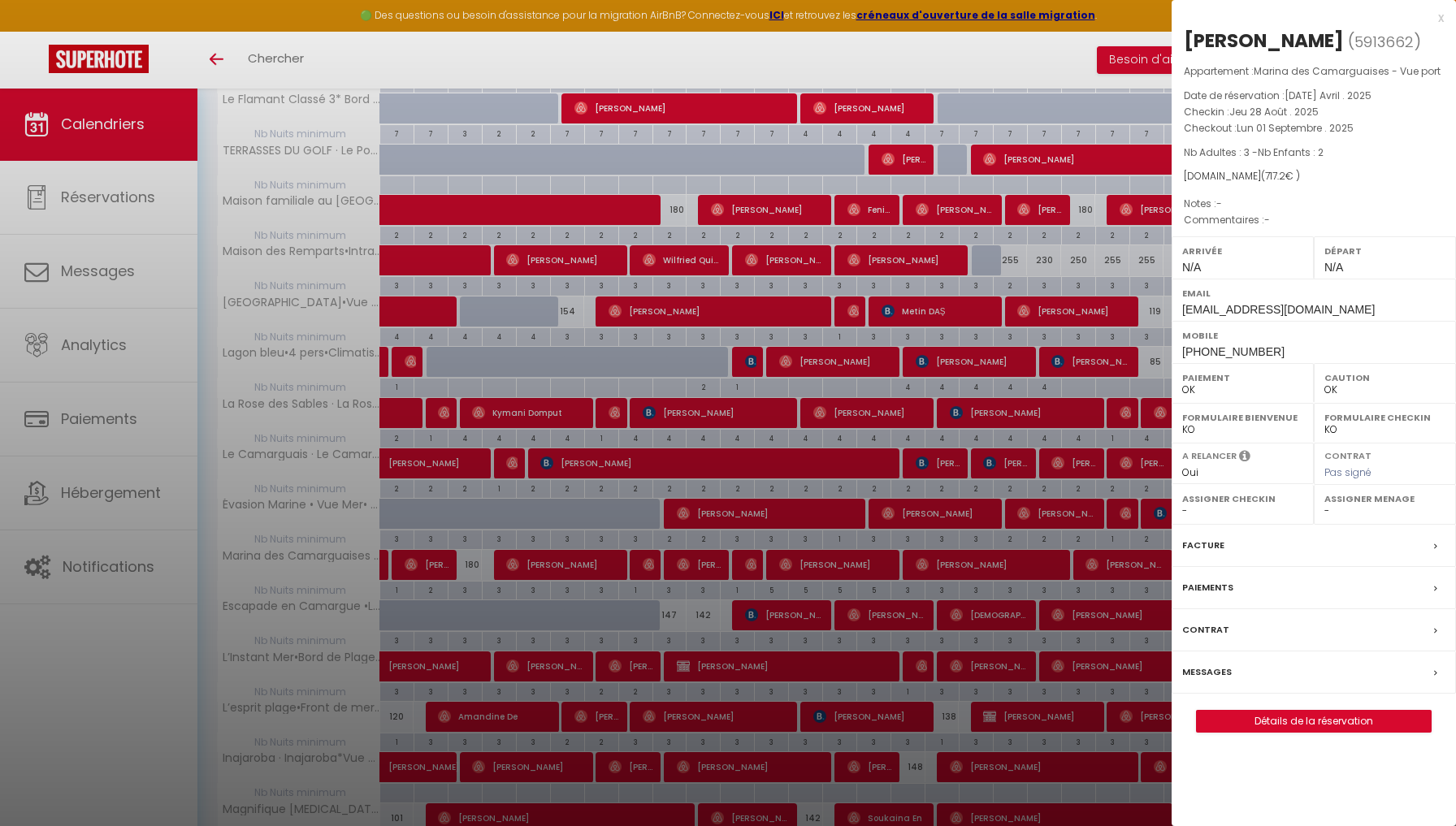
click at [1443, 19] on div "x" at bounding box center [1308, 18] width 272 height 20
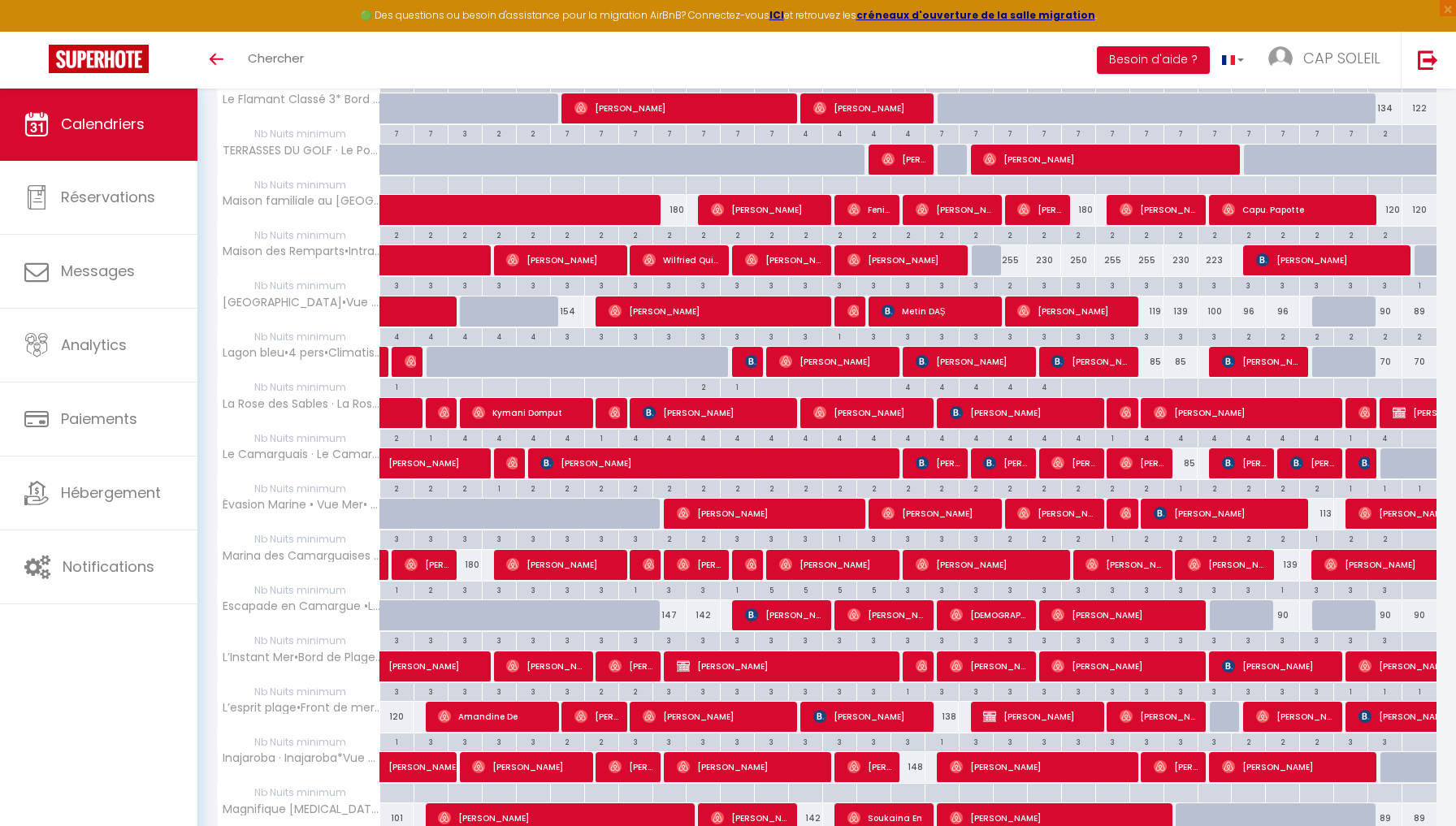
click at [1242, 554] on span "[PERSON_NAME]" at bounding box center [1228, 564] width 79 height 31
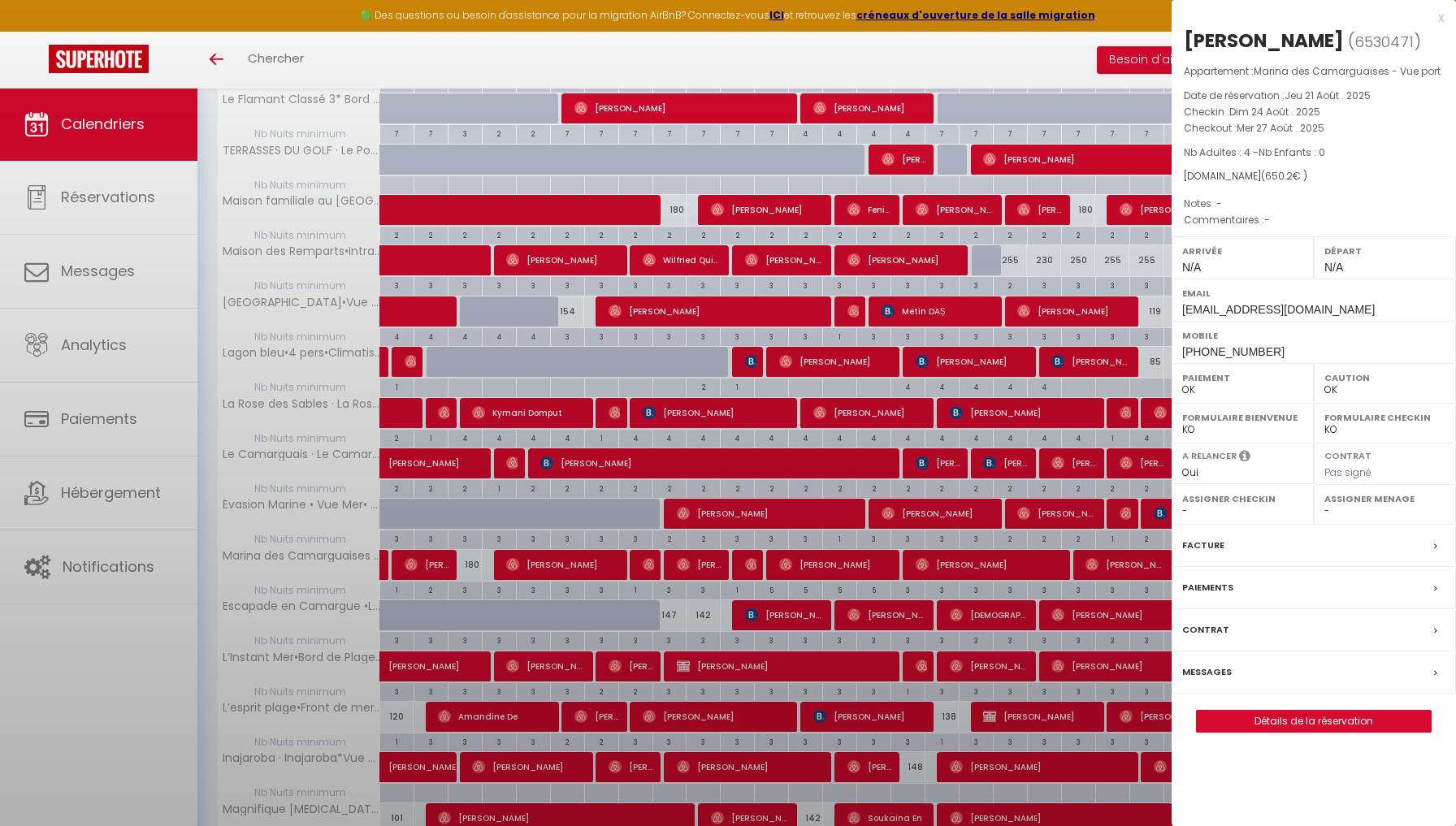
select select "43808"
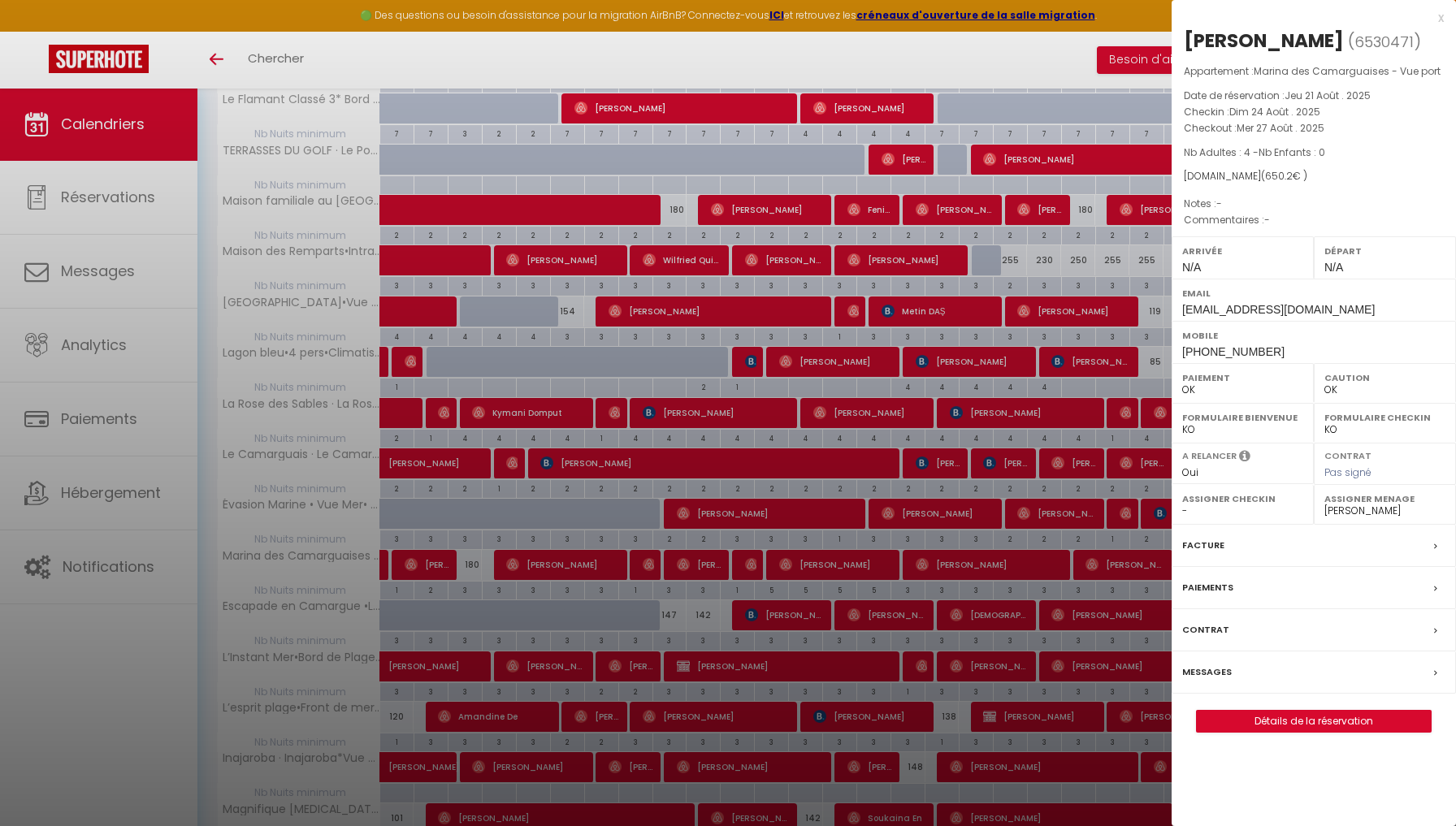
click at [1440, 17] on div "x" at bounding box center [1308, 18] width 272 height 20
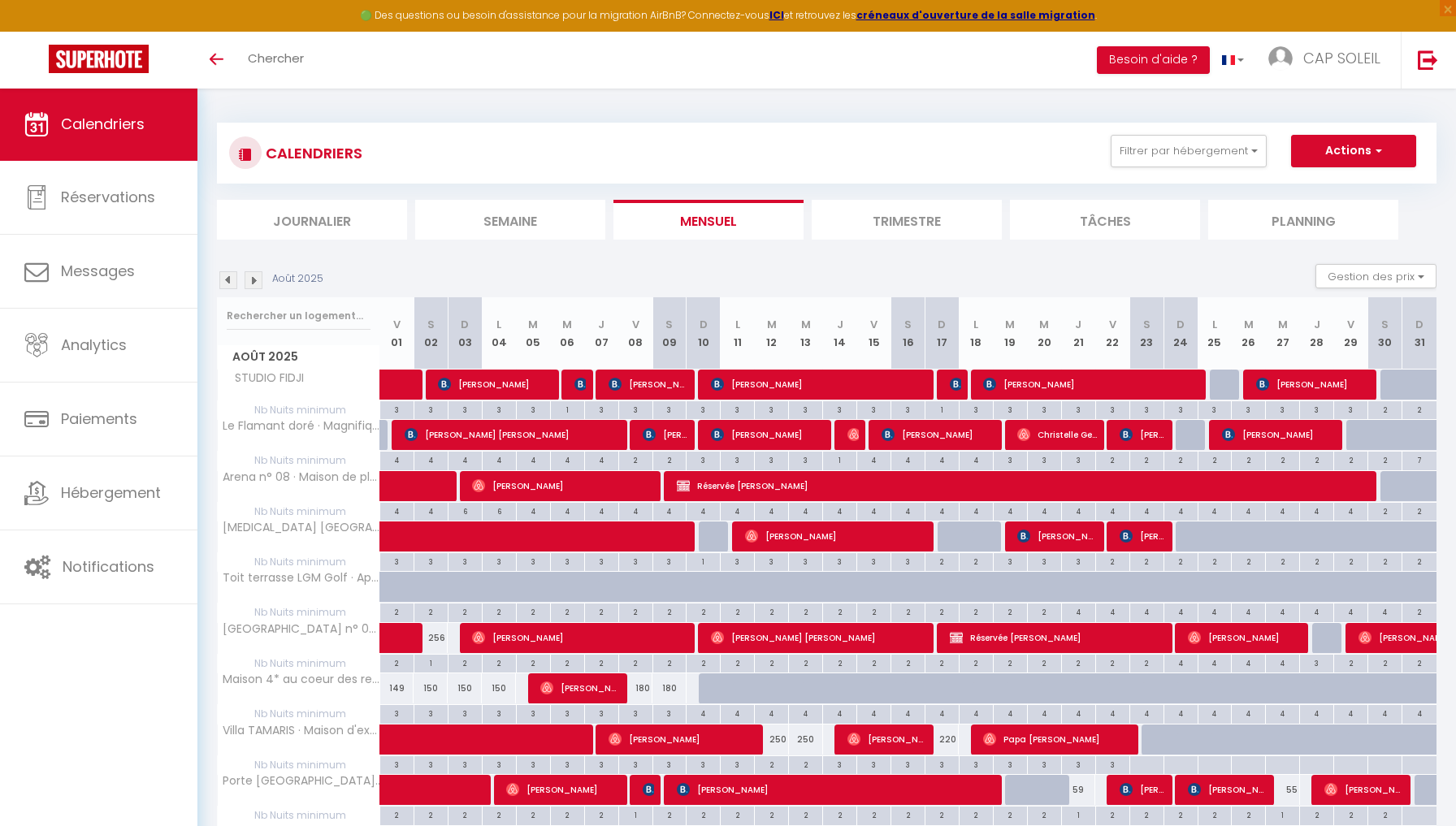
scroll to position [0, 0]
click at [255, 283] on img at bounding box center [254, 280] width 18 height 18
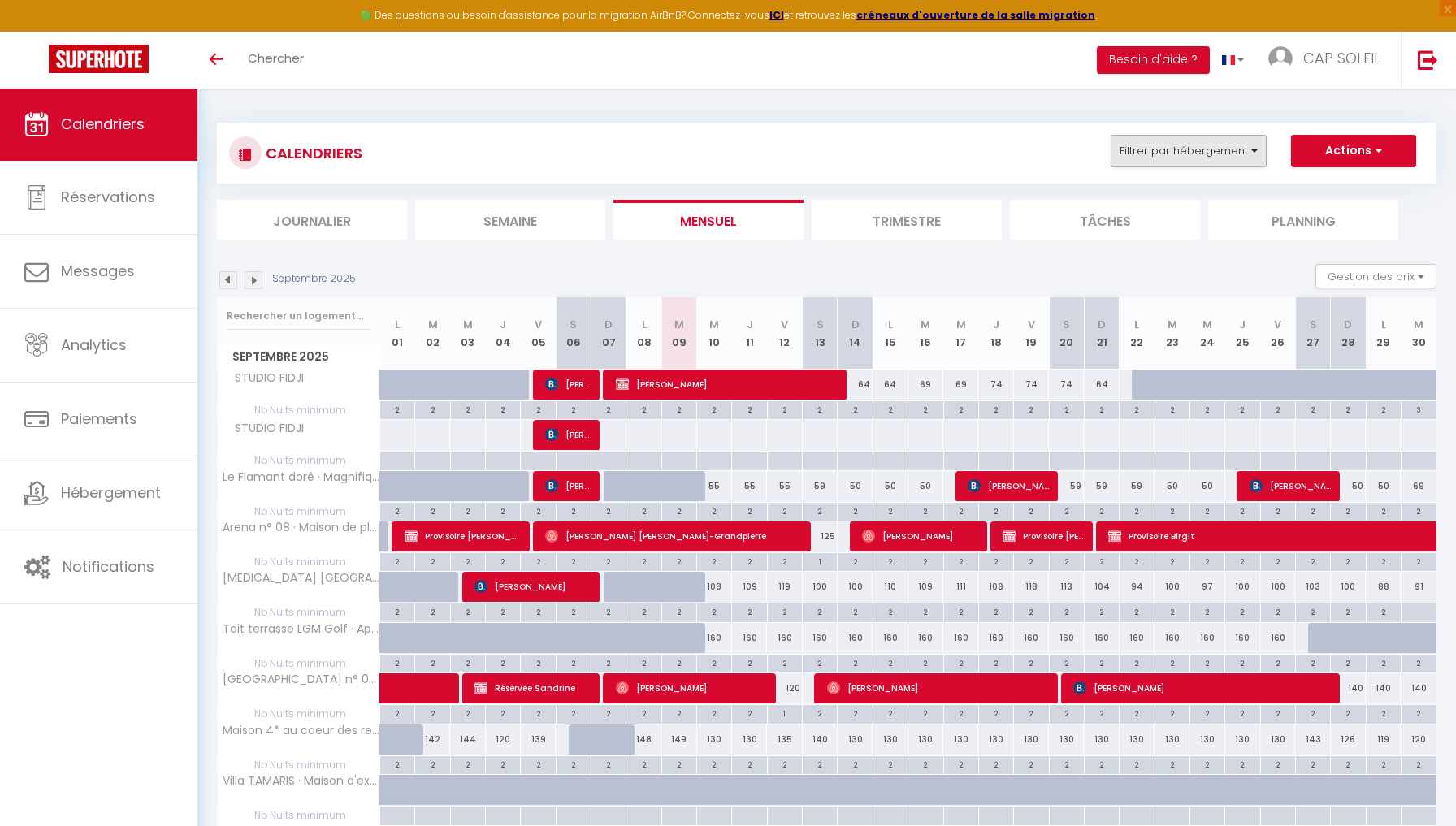
click at [1187, 146] on button "Filtrer par hébergement" at bounding box center [1189, 150] width 156 height 32
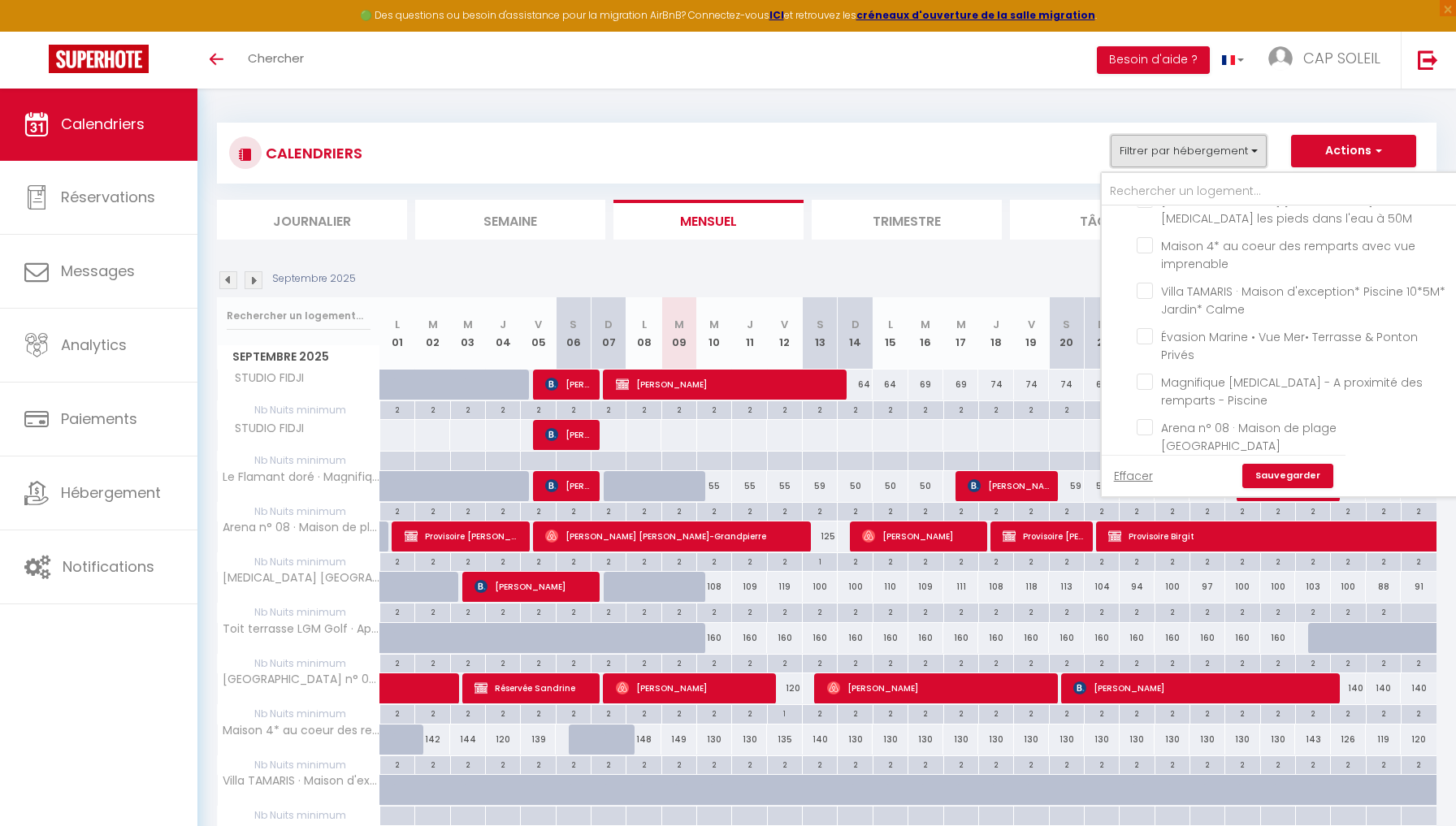
scroll to position [800, 0]
